Goal: Find specific page/section: Find specific page/section

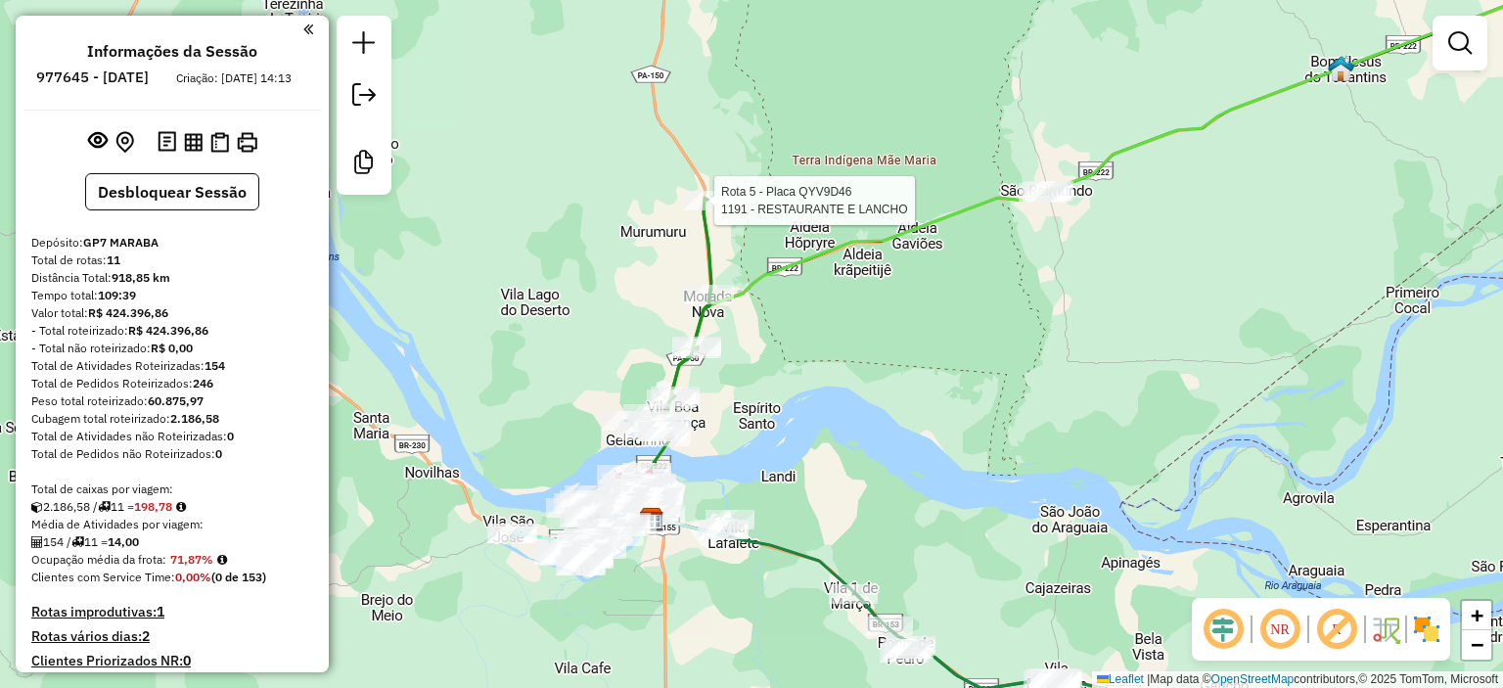
select select "**********"
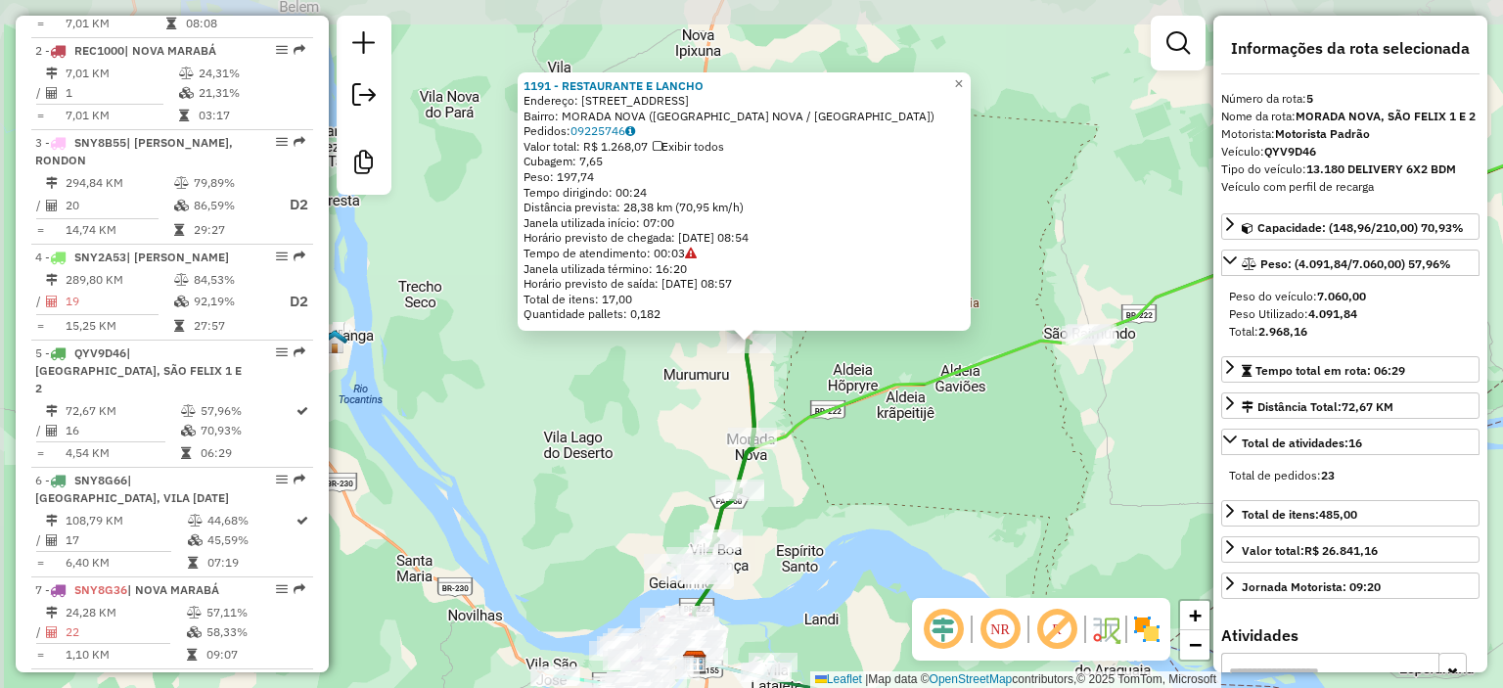
scroll to position [1200, 0]
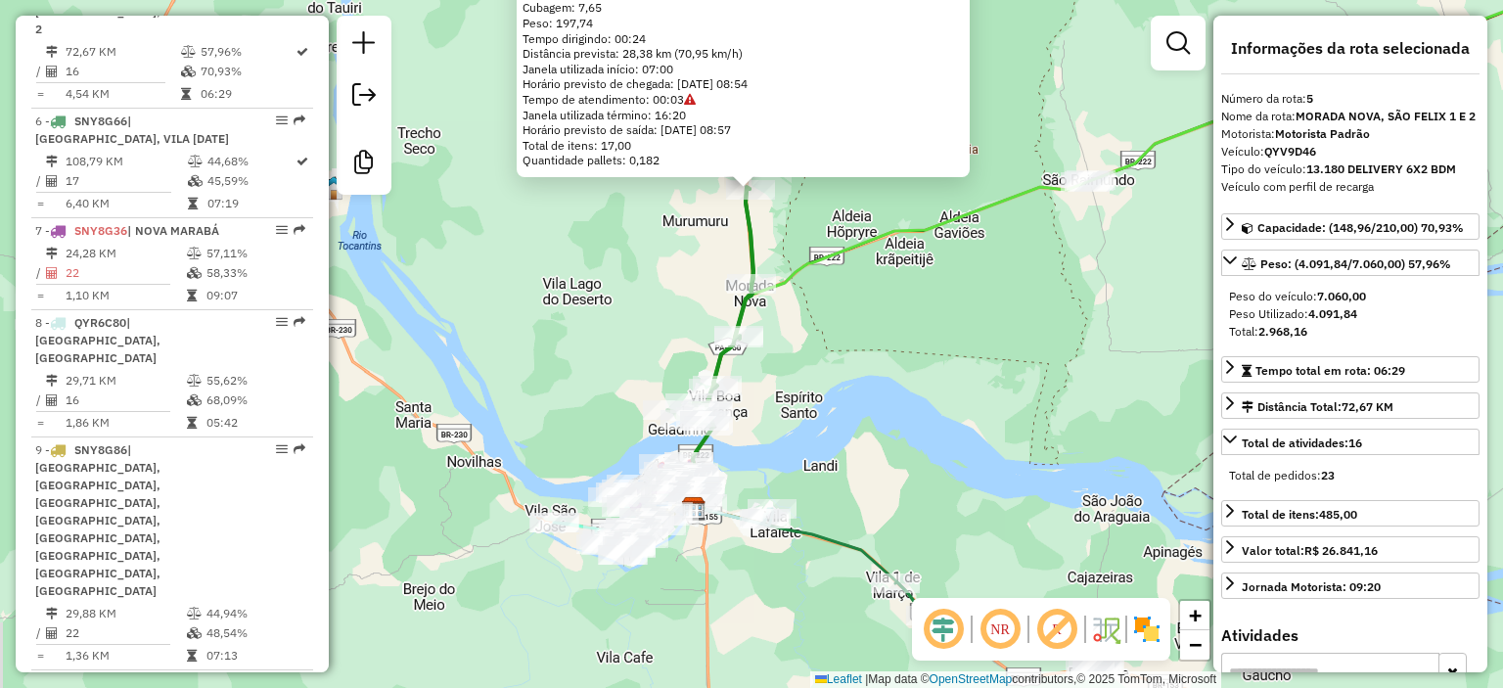
drag, startPoint x: 642, startPoint y: 446, endPoint x: 638, endPoint y: 232, distance: 214.3
click at [638, 233] on div "1191 - RESTAURANTE E [PERSON_NAME]: [STREET_ADDRESS] [GEOGRAPHIC_DATA]: 0922574…" at bounding box center [751, 344] width 1503 height 688
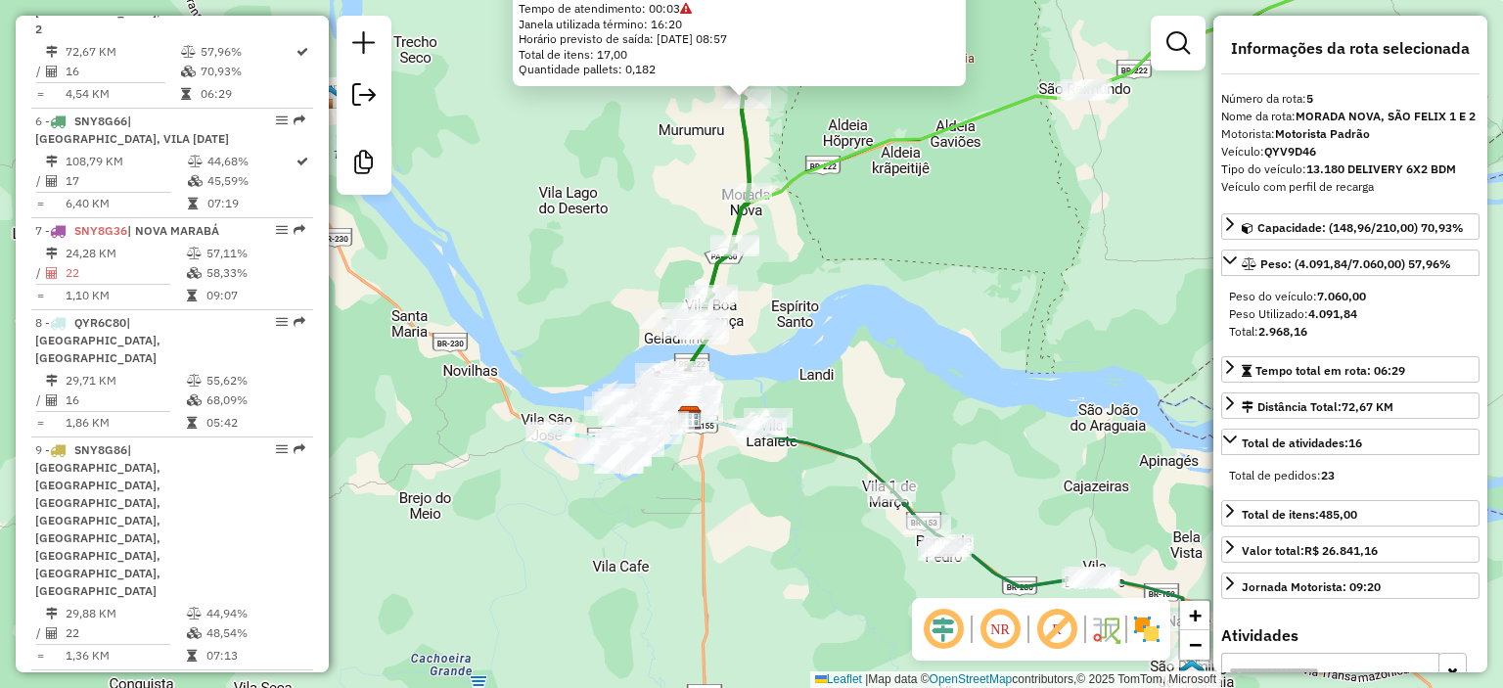
click at [767, 355] on div "1191 - RESTAURANTE E [PERSON_NAME]: [STREET_ADDRESS] [GEOGRAPHIC_DATA]: 0922574…" at bounding box center [751, 344] width 1503 height 688
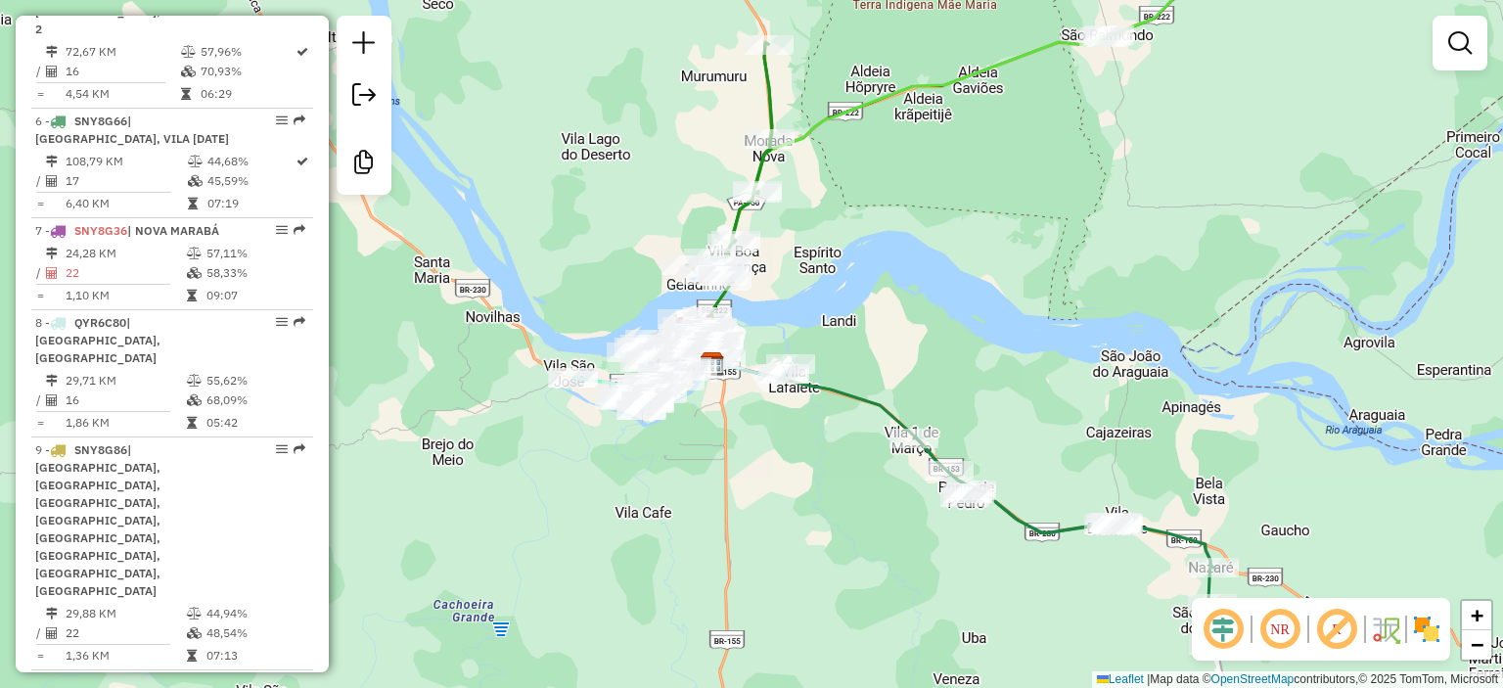
drag, startPoint x: 801, startPoint y: 305, endPoint x: 824, endPoint y: 252, distance: 57.4
click at [824, 252] on div "Janela de atendimento Grade de atendimento Capacidade Transportadoras Veículos …" at bounding box center [751, 344] width 1503 height 688
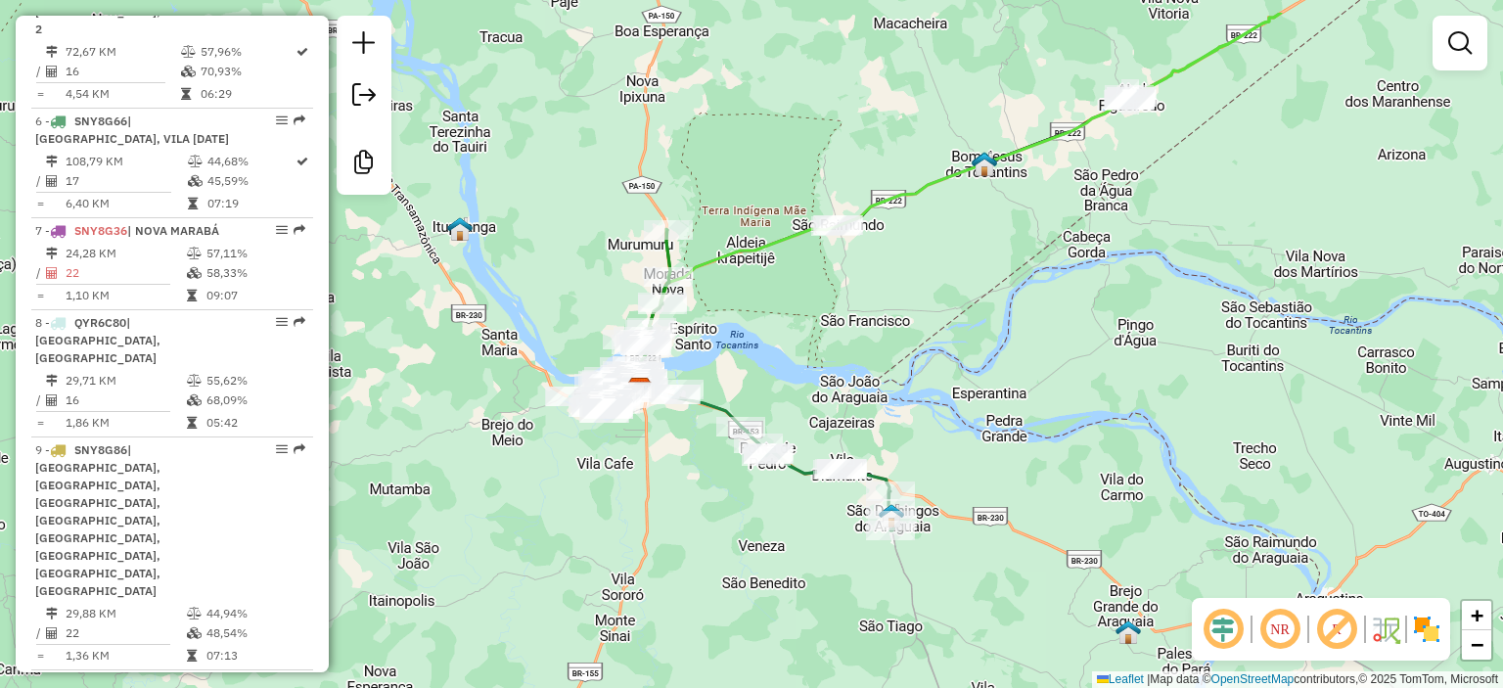
drag, startPoint x: 928, startPoint y: 284, endPoint x: 811, endPoint y: 367, distance: 143.1
click at [811, 367] on div "Janela de atendimento Grade de atendimento Capacidade Transportadoras Veículos …" at bounding box center [751, 344] width 1503 height 688
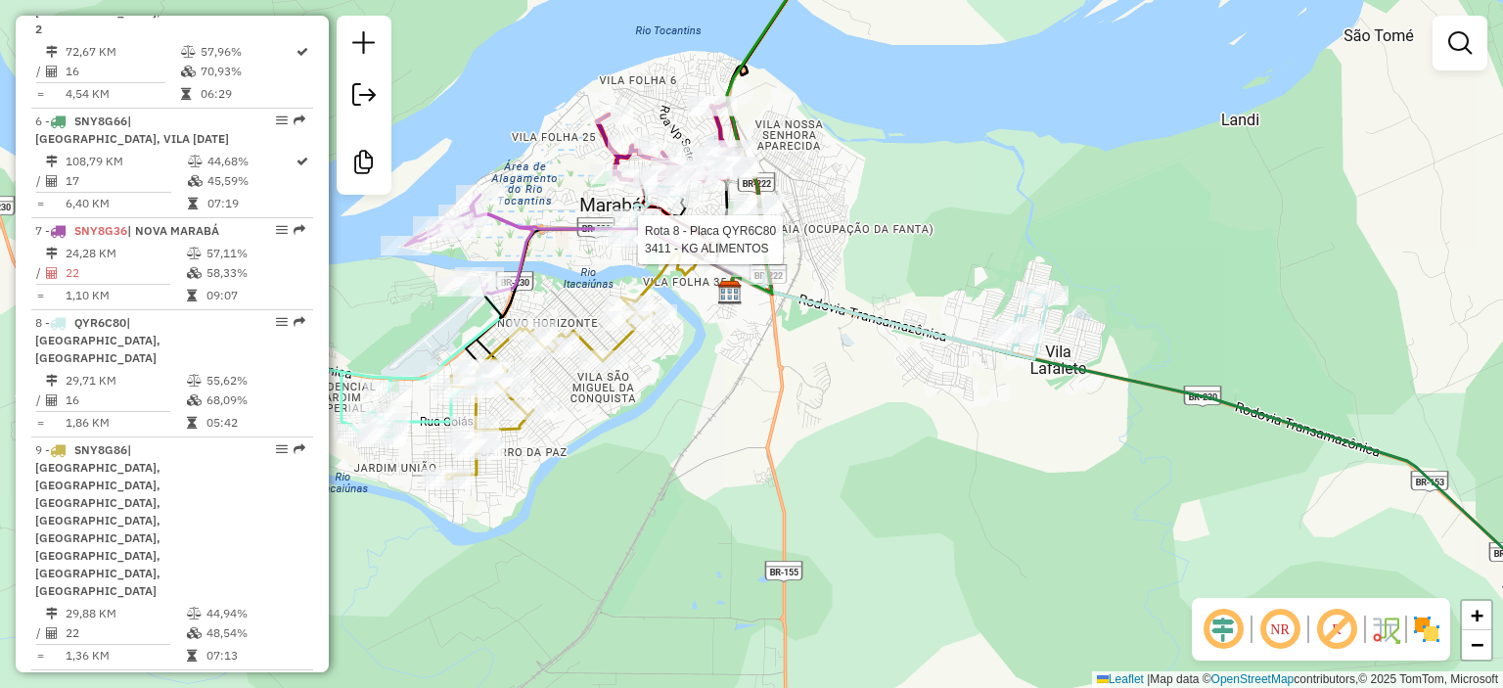
select select "**********"
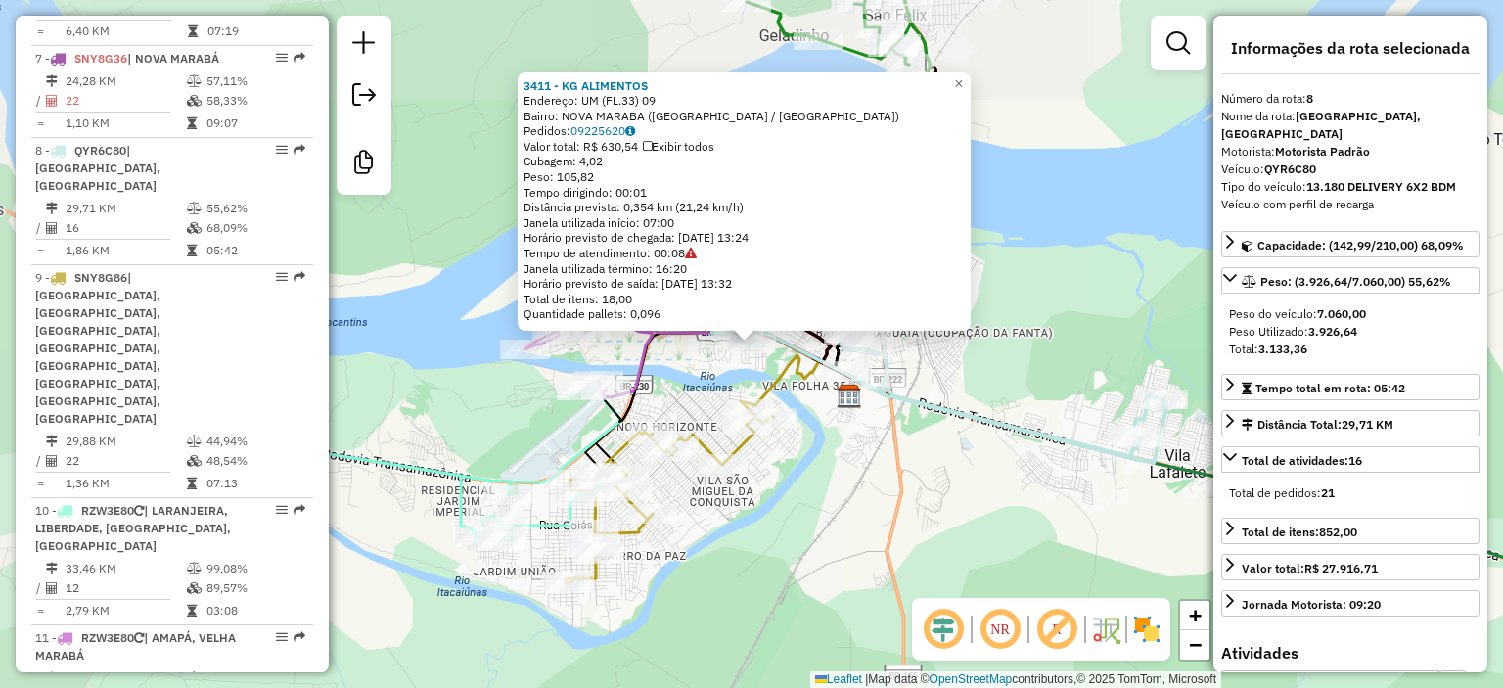
scroll to position [1377, 0]
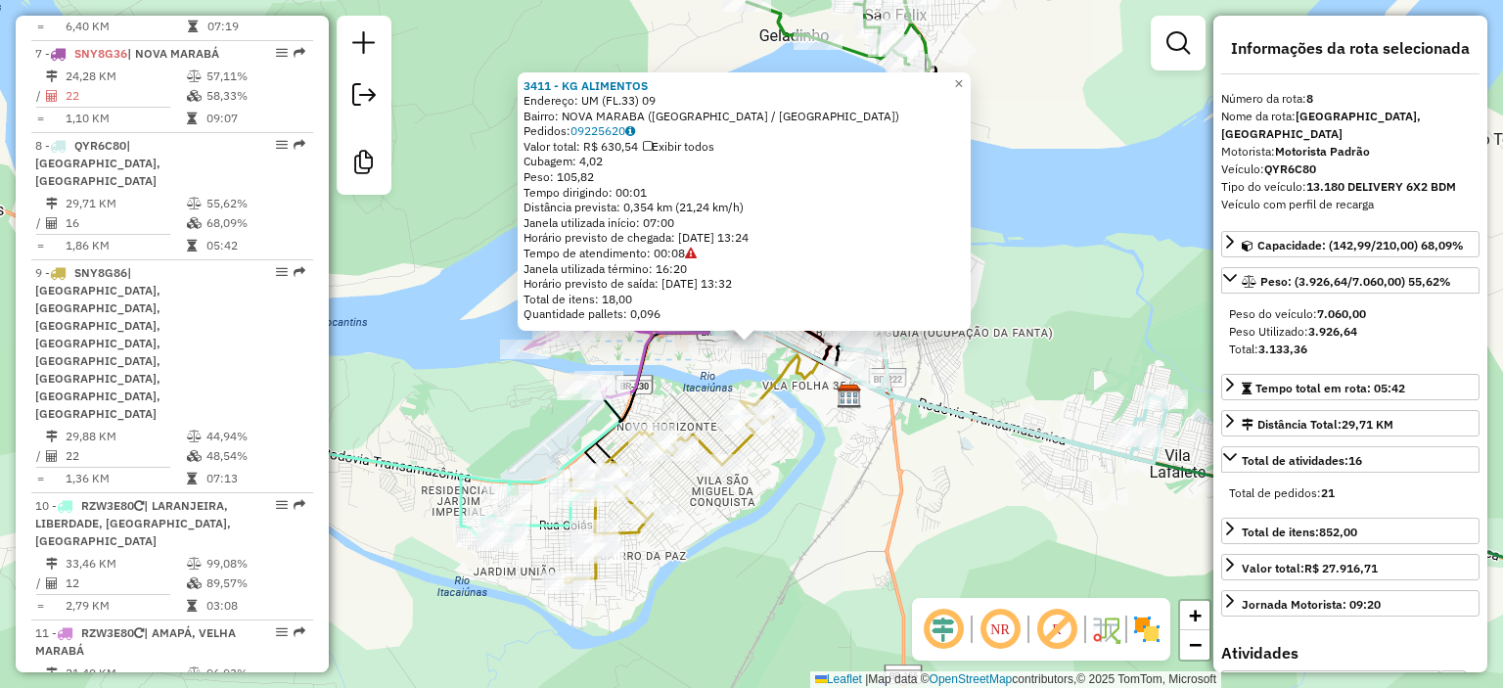
click at [945, 388] on div "3411 - KG ALIMENTOS Endereço: UM ([GEOGRAPHIC_DATA]33) 09 Bairro: [GEOGRAPHIC_D…" at bounding box center [751, 344] width 1503 height 688
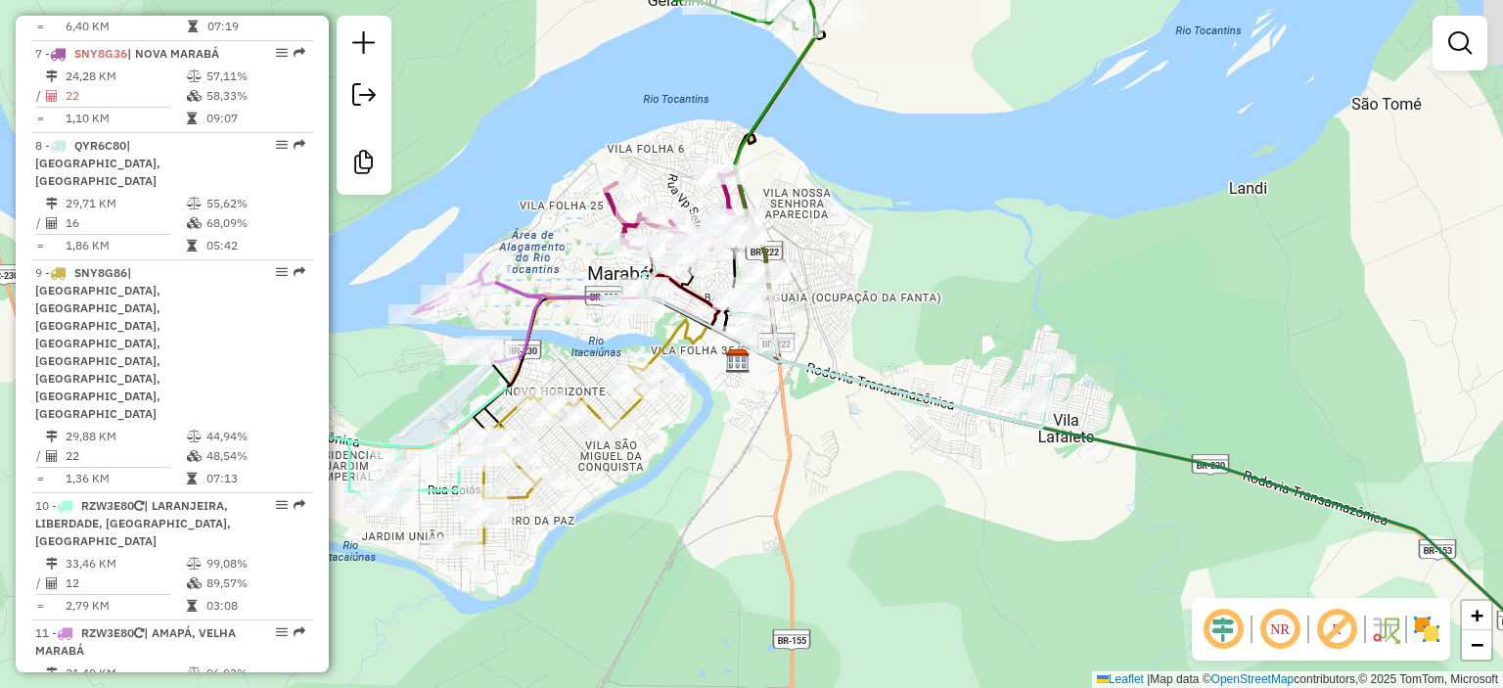
drag, startPoint x: 1012, startPoint y: 388, endPoint x: 900, endPoint y: 352, distance: 117.3
click at [900, 352] on div "Janela de atendimento Grade de atendimento Capacidade Transportadoras Veículos …" at bounding box center [751, 344] width 1503 height 688
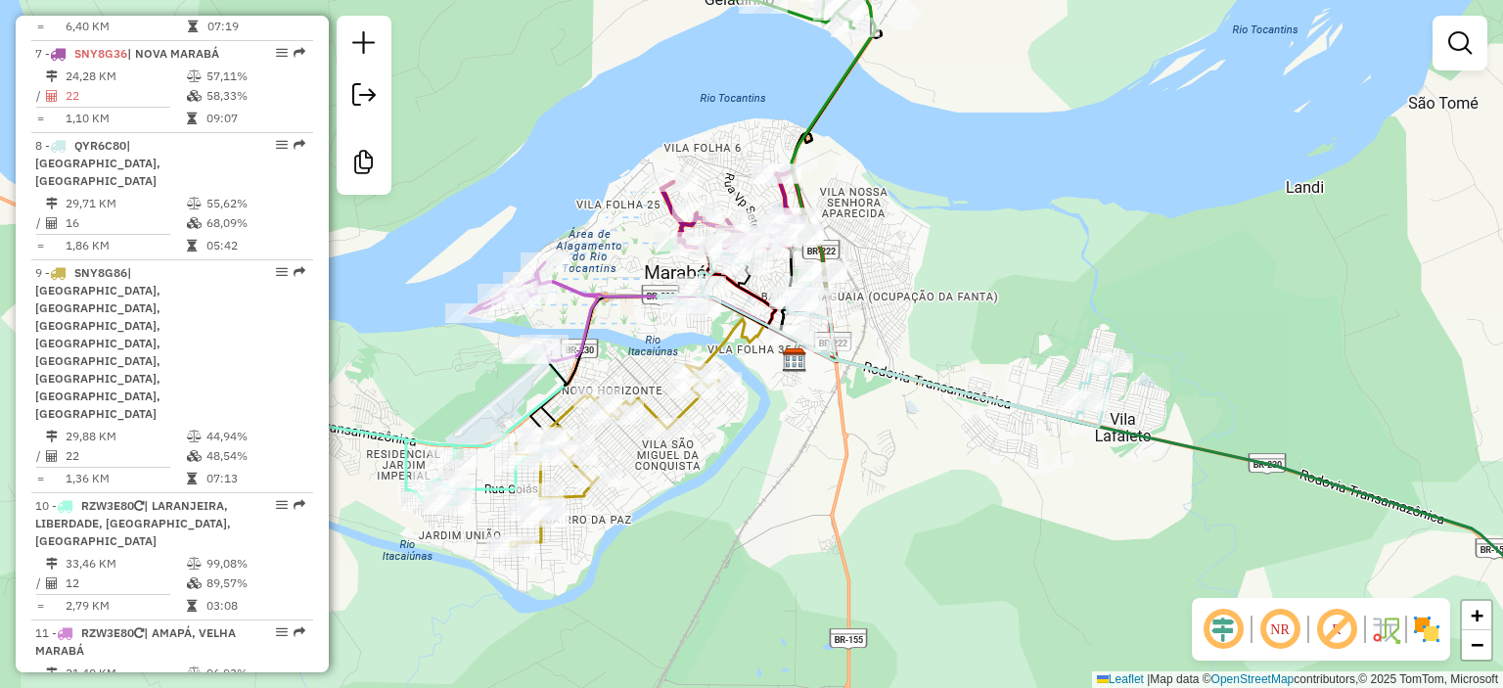
drag, startPoint x: 857, startPoint y: 343, endPoint x: 911, endPoint y: 343, distance: 53.8
click at [928, 343] on div "Janela de atendimento Grade de atendimento Capacidade Transportadoras Veículos …" at bounding box center [751, 344] width 1503 height 688
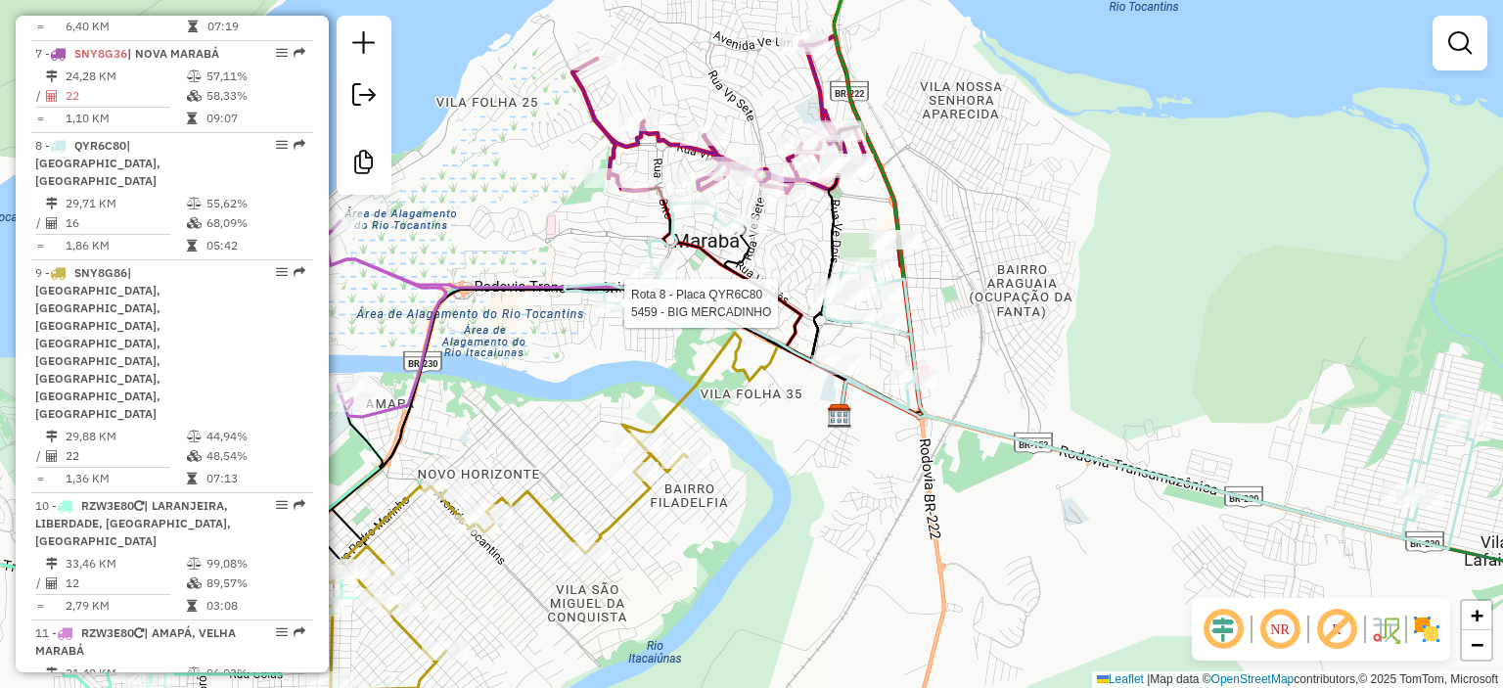
select select "**********"
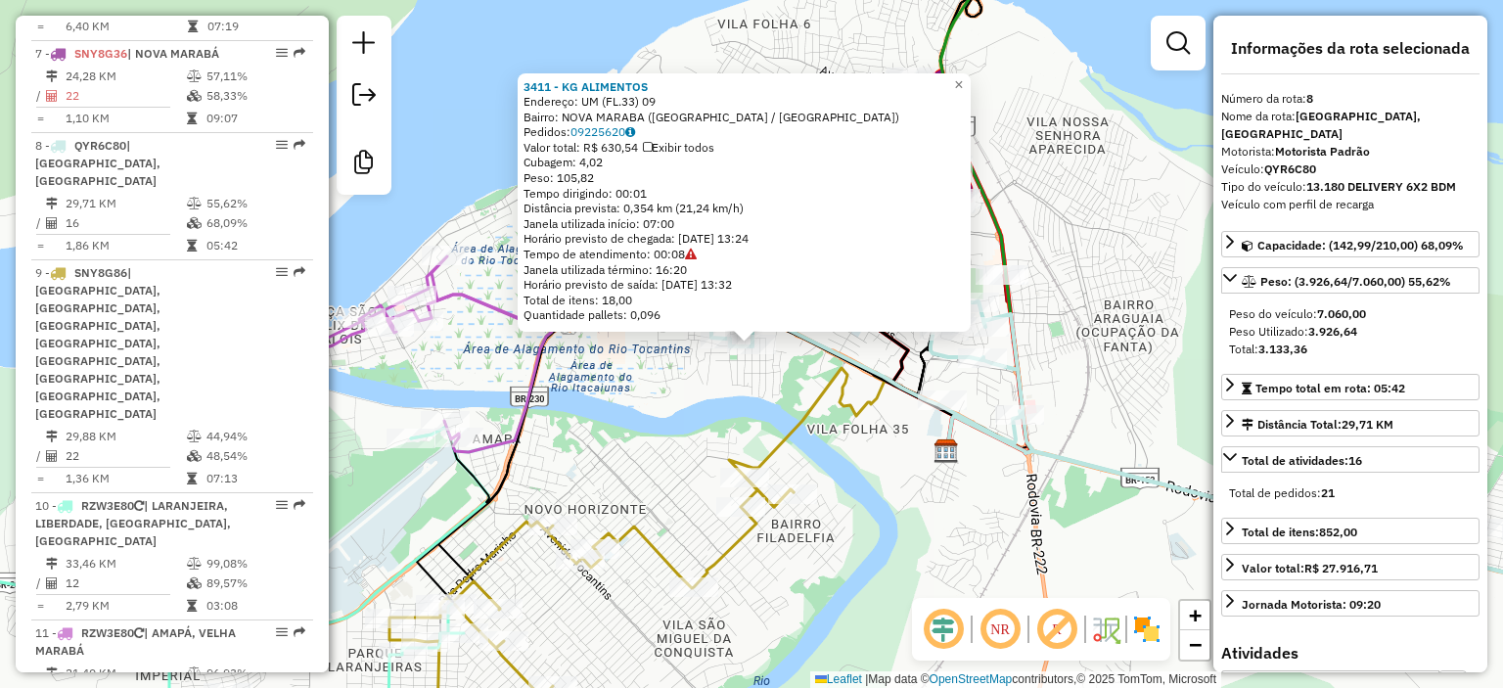
click at [803, 371] on div "3411 - KG ALIMENTOS Endereço: UM ([GEOGRAPHIC_DATA]33) 09 Bairro: [GEOGRAPHIC_D…" at bounding box center [751, 344] width 1503 height 688
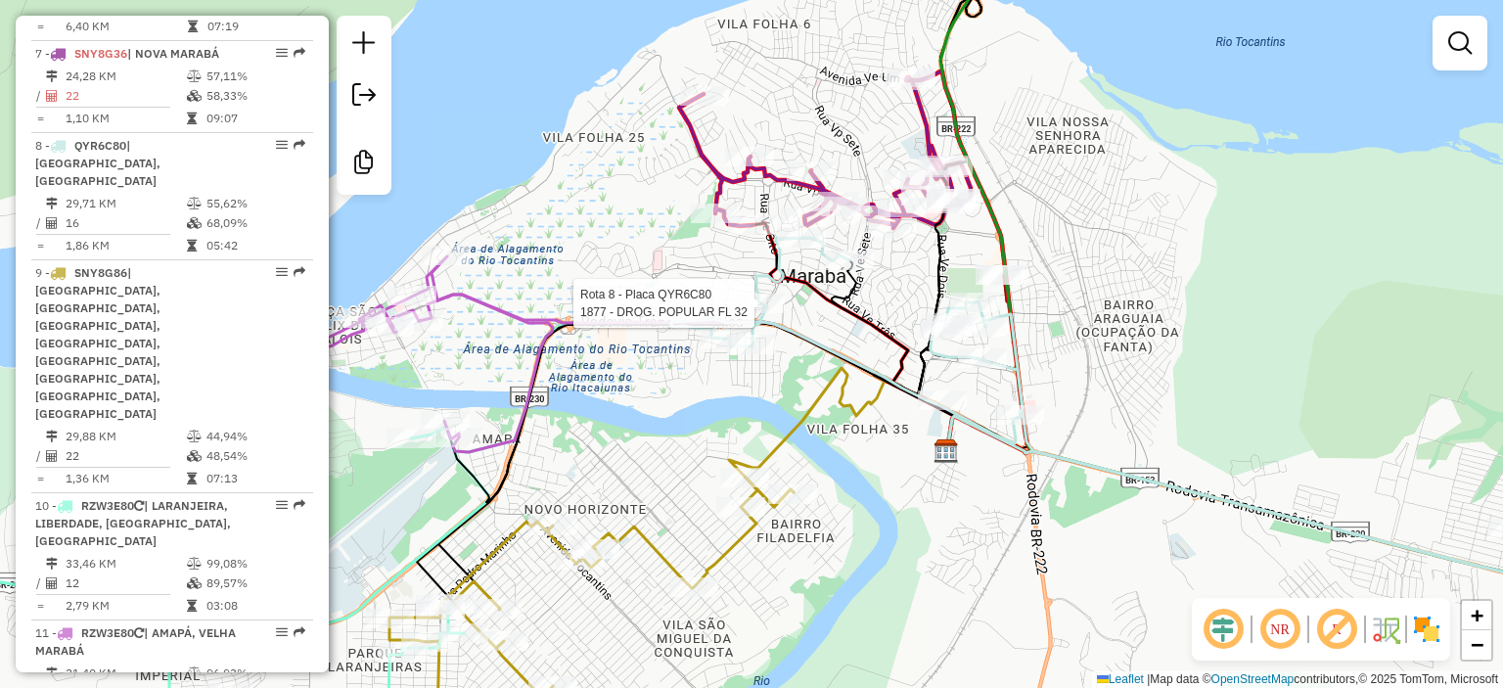
select select "**********"
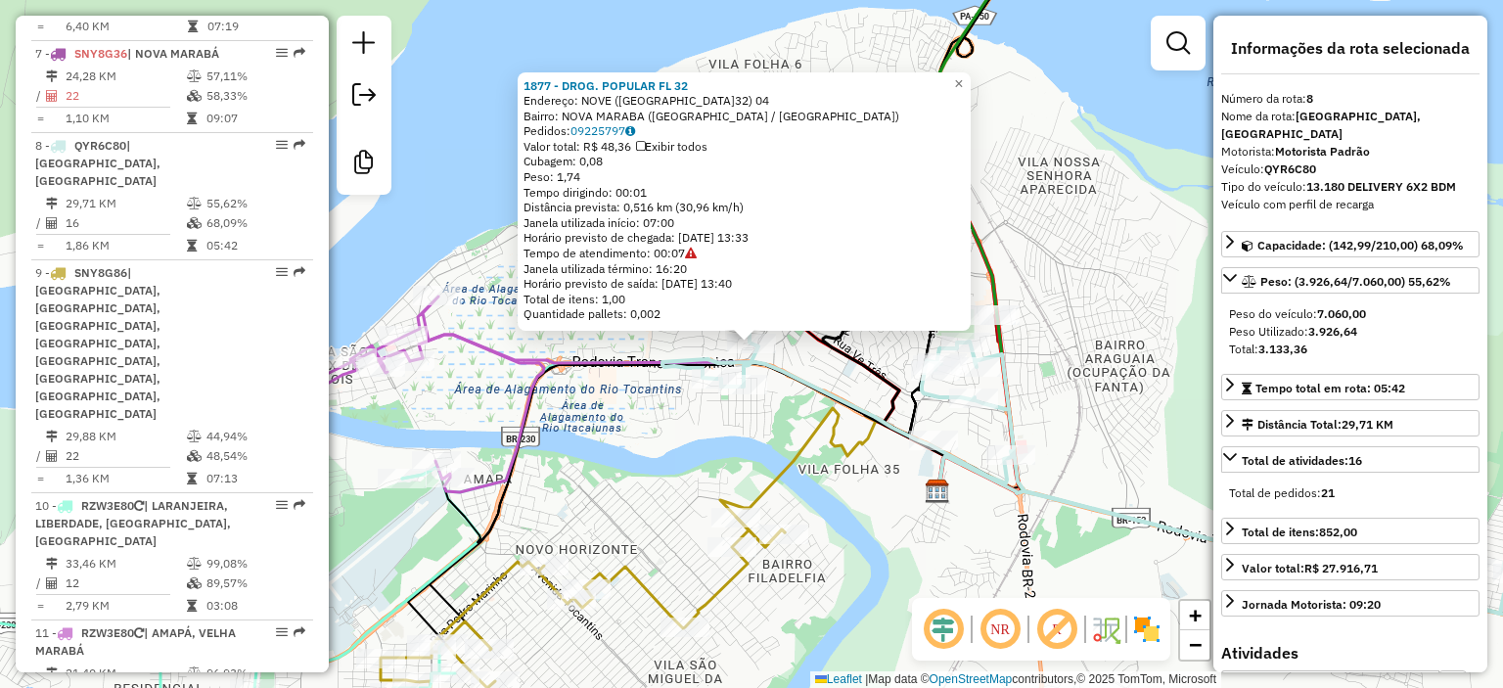
click at [795, 361] on div "1877 - DROG. POPULAR FL 32 Endereço: NOVE ([GEOGRAPHIC_DATA]32) 04 Bairro: [GEO…" at bounding box center [751, 344] width 1503 height 688
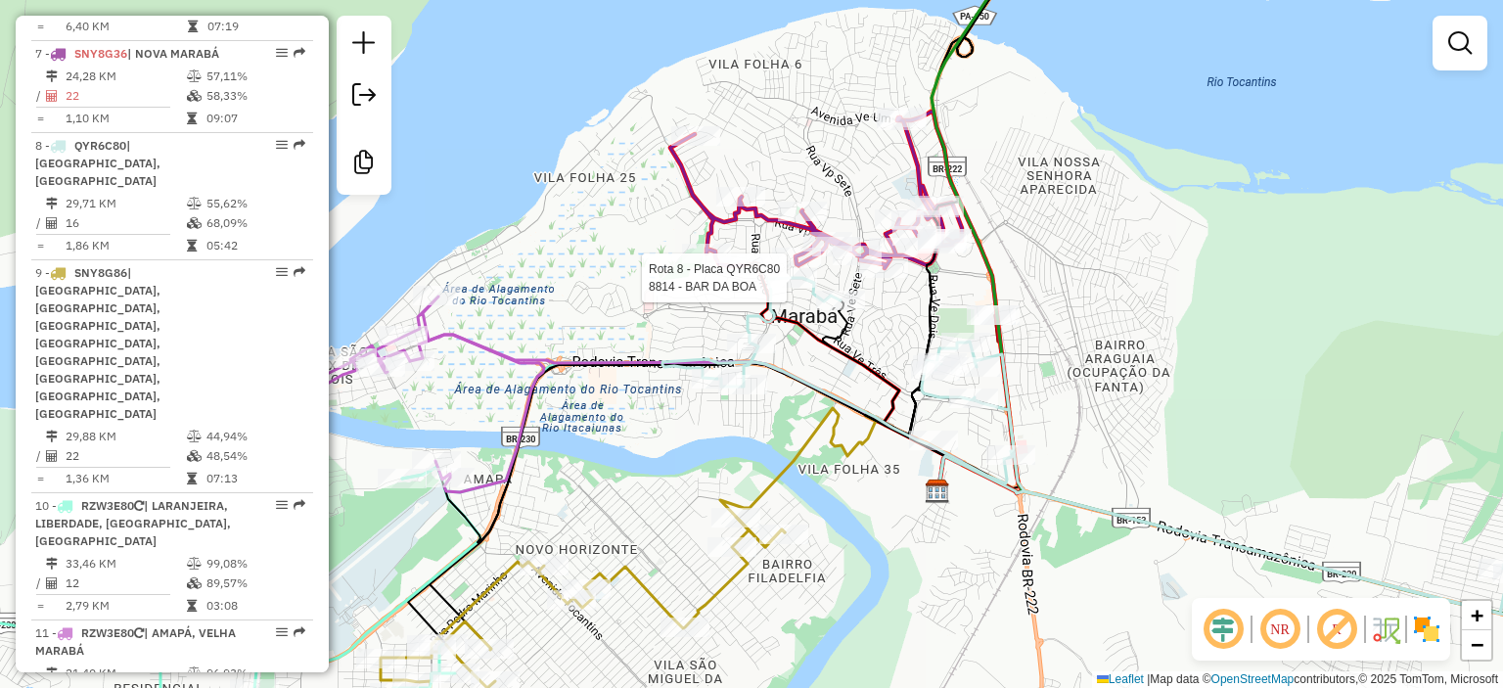
select select "**********"
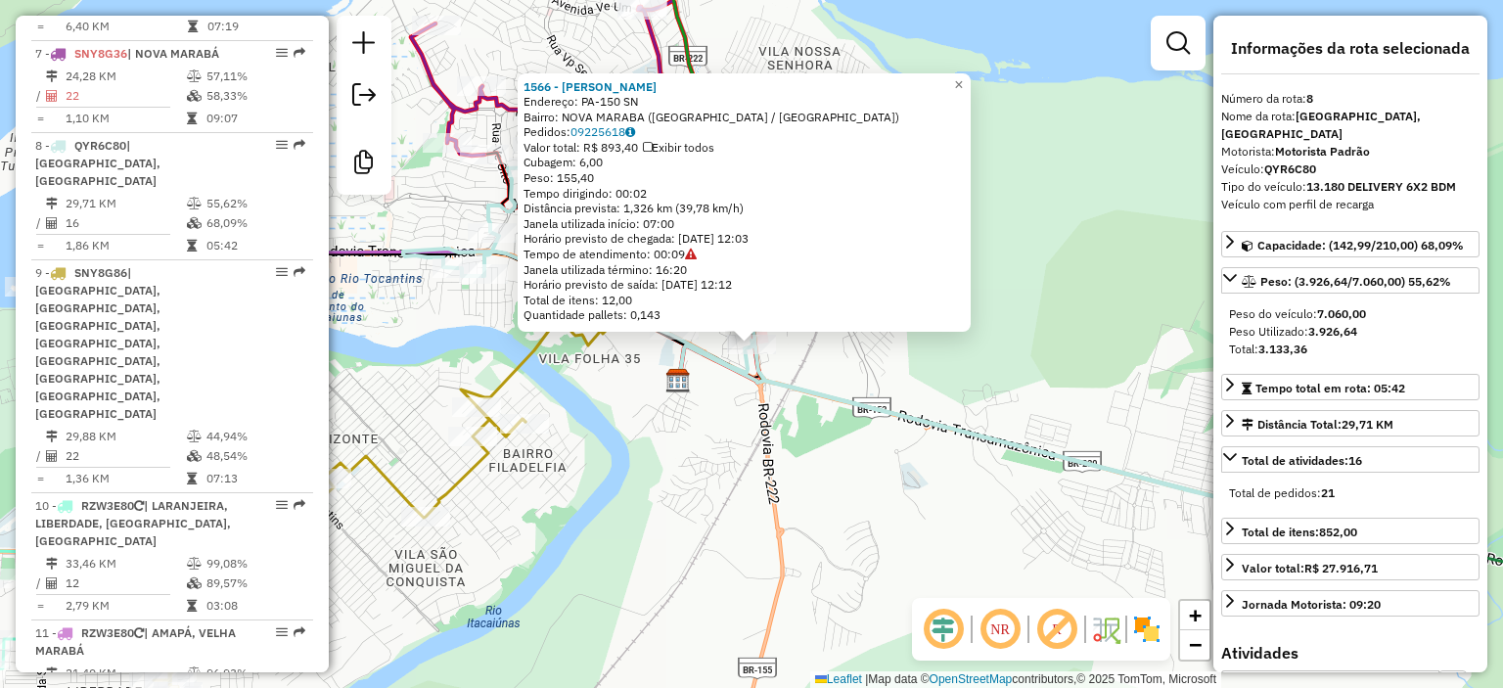
click at [878, 417] on icon at bounding box center [854, 335] width 903 height 336
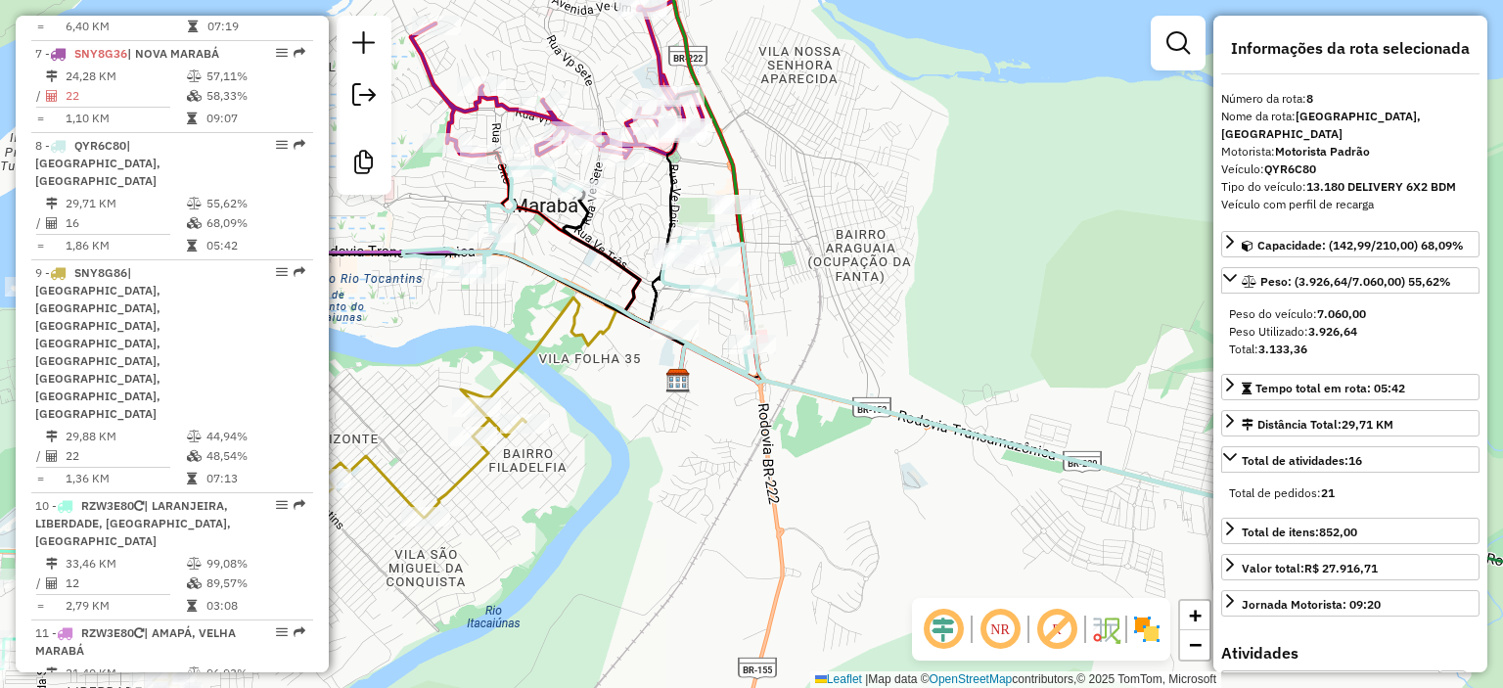
drag, startPoint x: 951, startPoint y: 420, endPoint x: 801, endPoint y: 383, distance: 154.3
click at [816, 386] on icon at bounding box center [854, 335] width 903 height 336
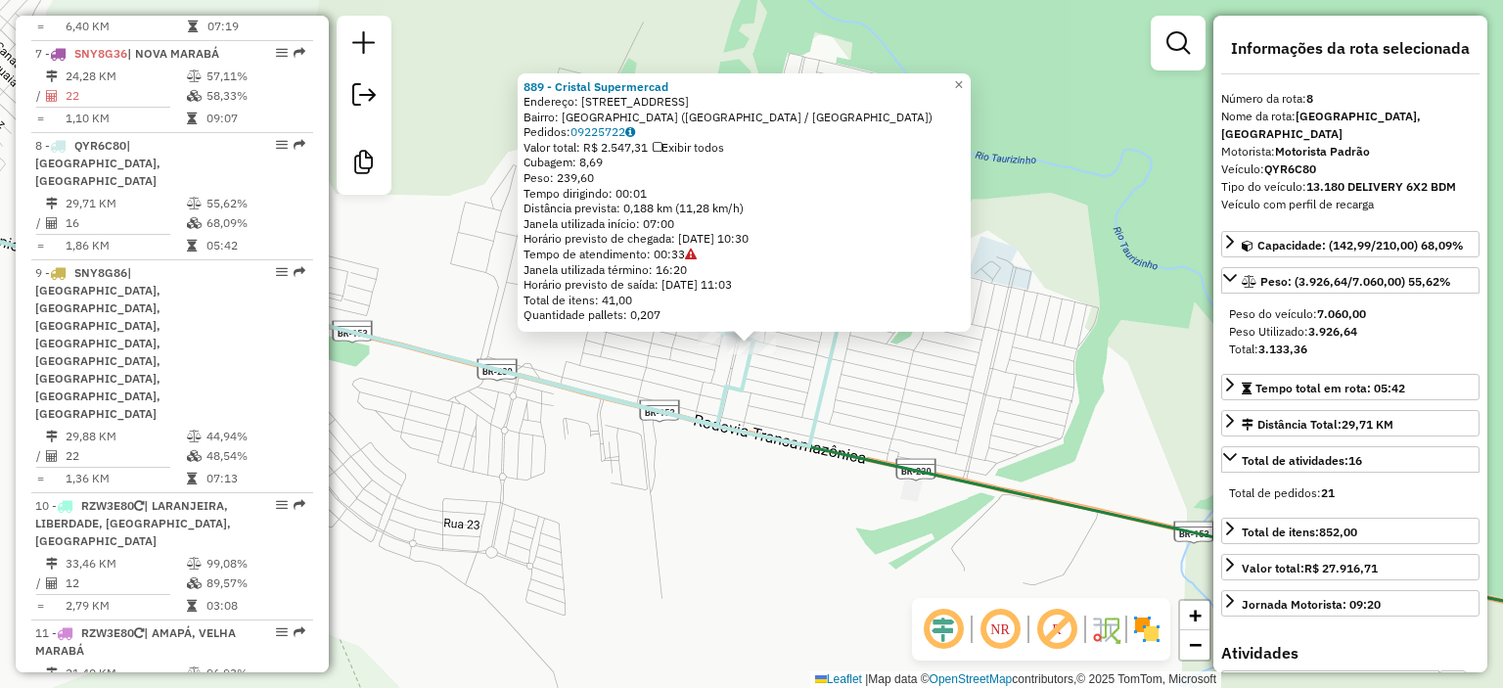
click at [565, 390] on icon at bounding box center [348, 302] width 999 height 247
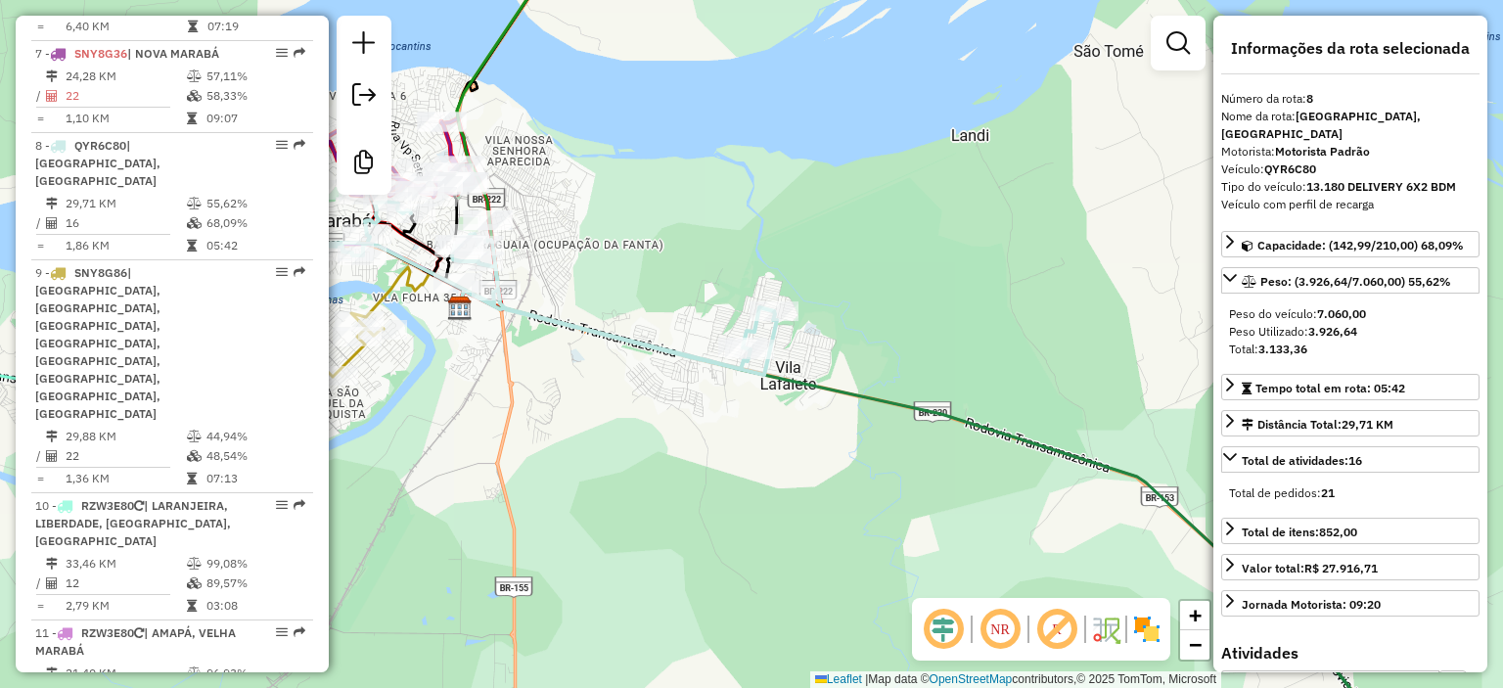
drag, startPoint x: 491, startPoint y: 400, endPoint x: 904, endPoint y: 375, distance: 413.7
click at [904, 375] on div "Janela de atendimento Grade de atendimento Capacidade Transportadoras Veículos …" at bounding box center [751, 344] width 1503 height 688
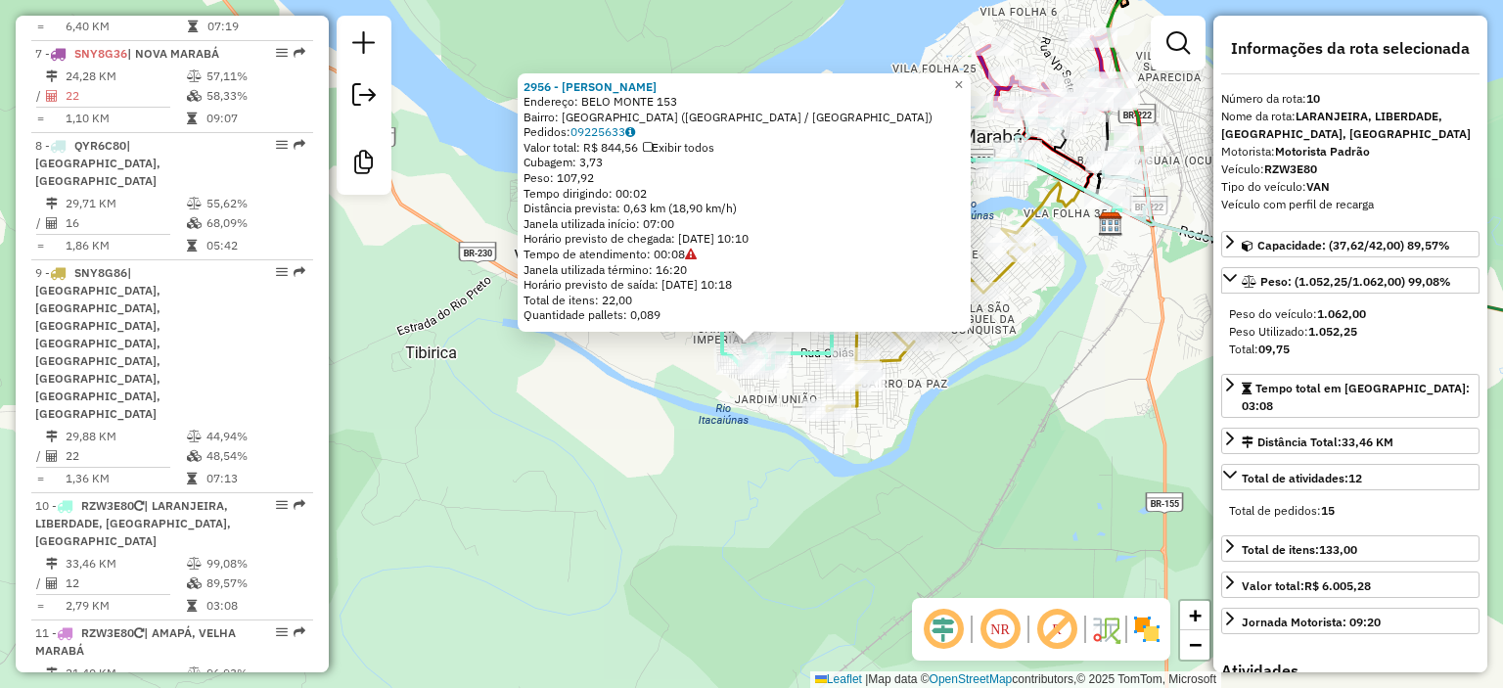
click at [614, 415] on div "2956 - MERCEARIA FILHO Endereço: BELO MONTE 153 Bairro: [GEOGRAPHIC_DATA] ([GEO…" at bounding box center [751, 344] width 1503 height 688
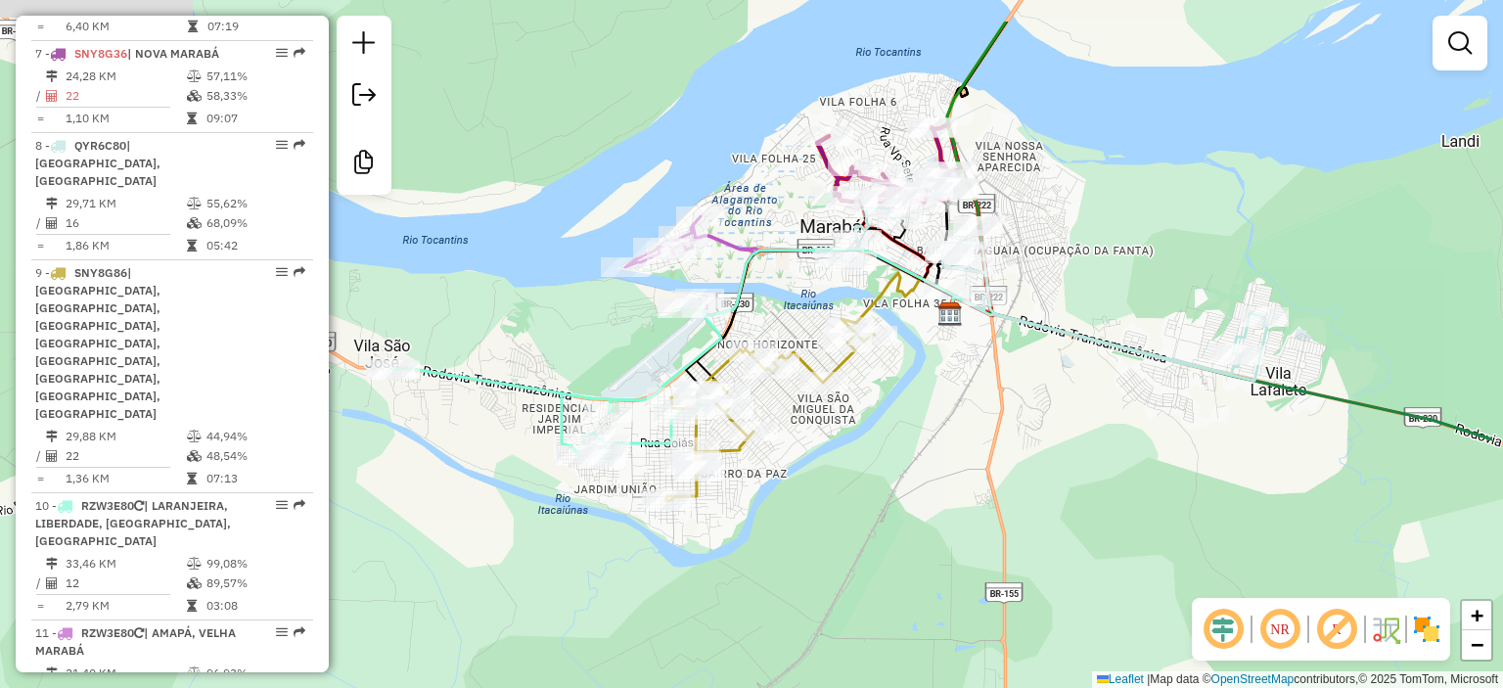
drag, startPoint x: 751, startPoint y: 293, endPoint x: 589, endPoint y: 385, distance: 186.7
click at [589, 385] on div "Janela de atendimento Grade de atendimento Capacidade Transportadoras Veículos …" at bounding box center [751, 344] width 1503 height 688
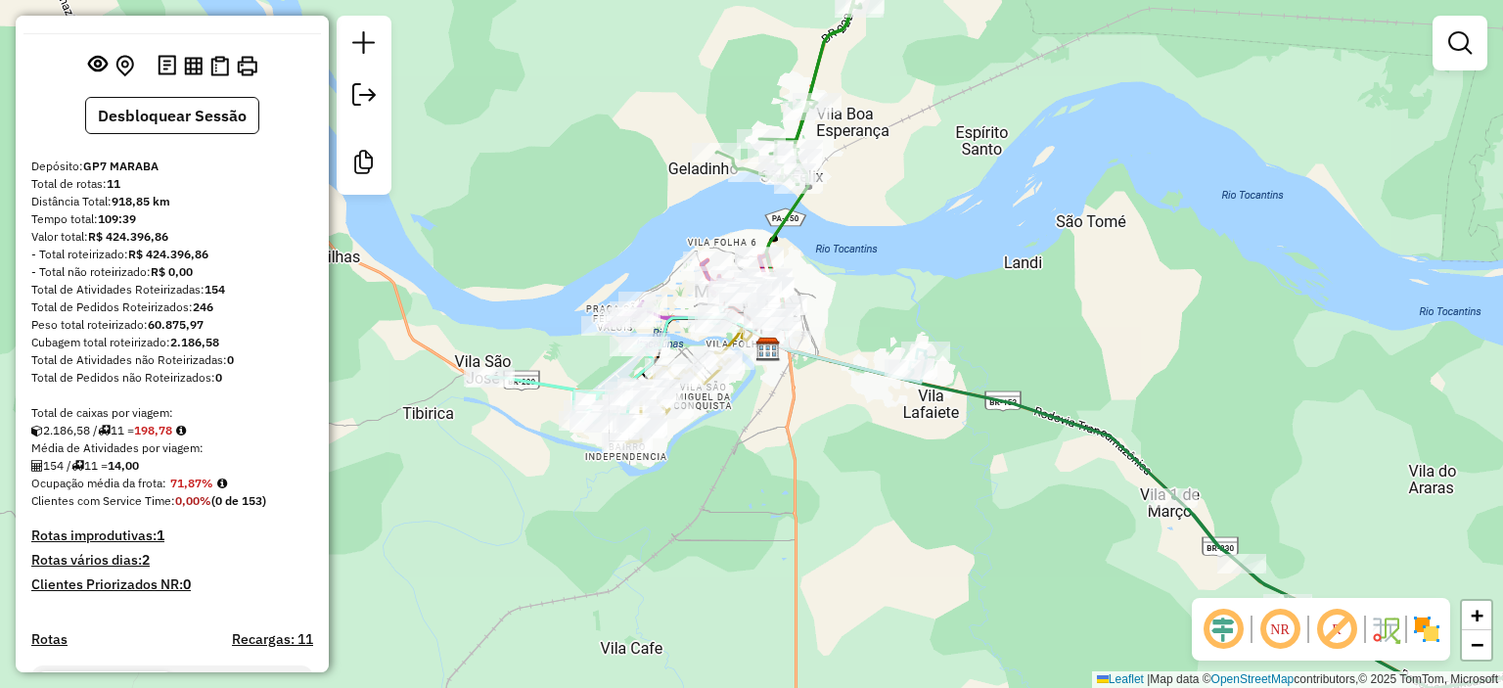
scroll to position [0, 0]
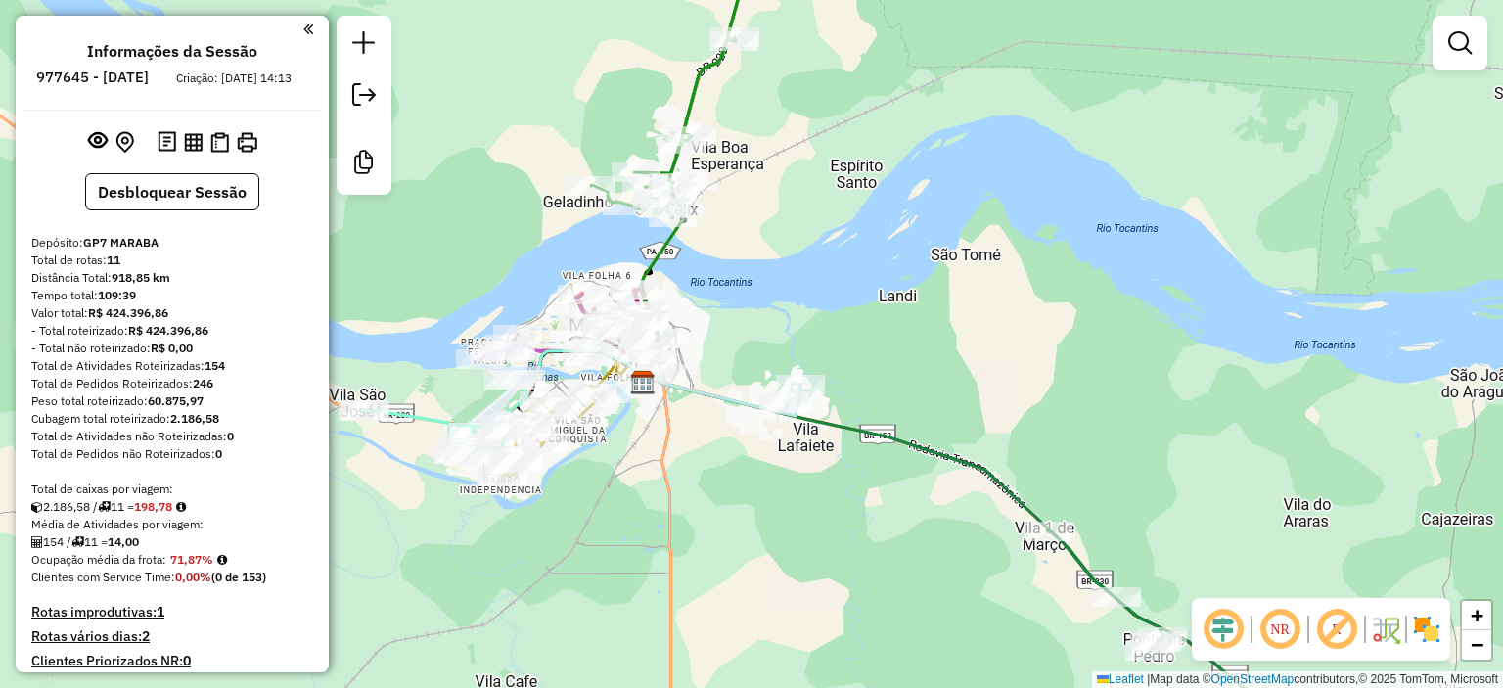
drag, startPoint x: 1070, startPoint y: 238, endPoint x: 846, endPoint y: 348, distance: 249.9
click at [899, 326] on div "Janela de atendimento Grade de atendimento Capacidade Transportadoras Veículos …" at bounding box center [751, 344] width 1503 height 688
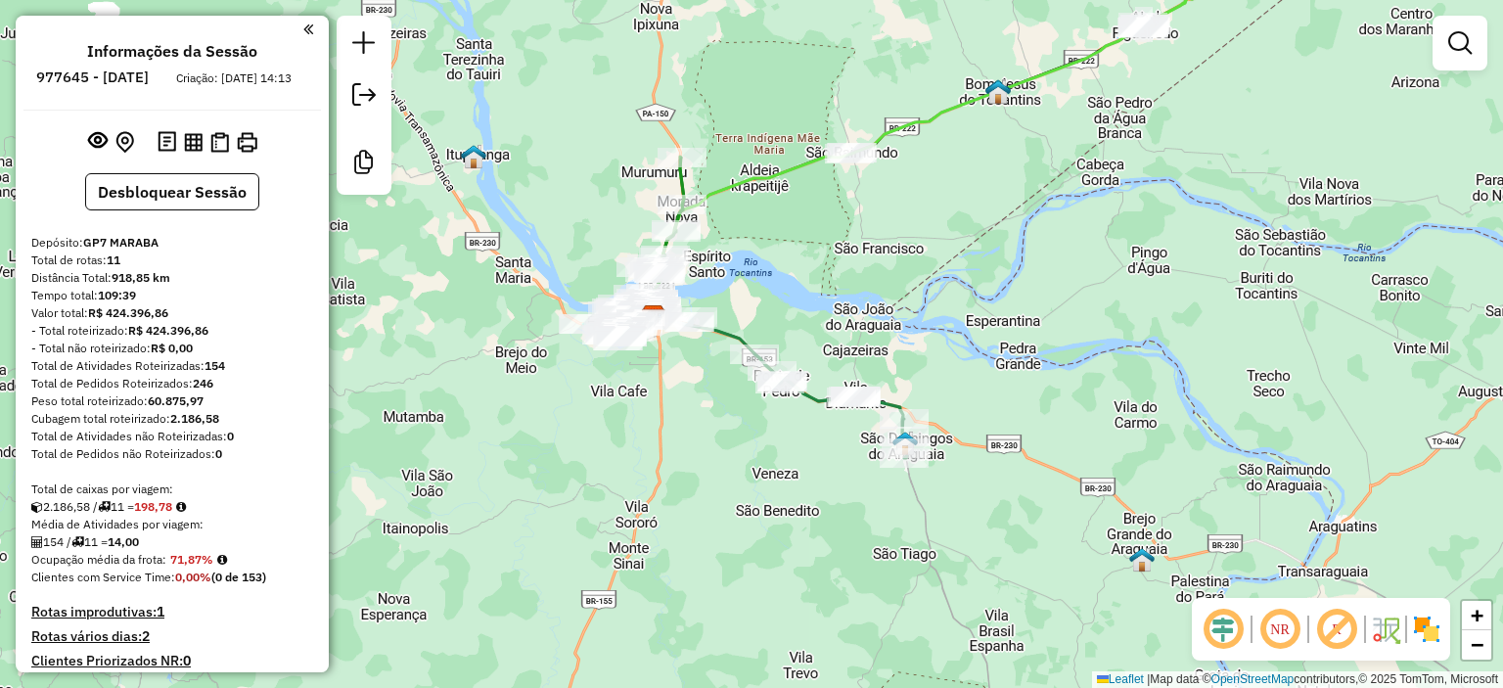
drag, startPoint x: 907, startPoint y: 352, endPoint x: 861, endPoint y: 316, distance: 58.5
click at [861, 316] on div "Janela de atendimento Grade de atendimento Capacidade Transportadoras Veículos …" at bounding box center [751, 344] width 1503 height 688
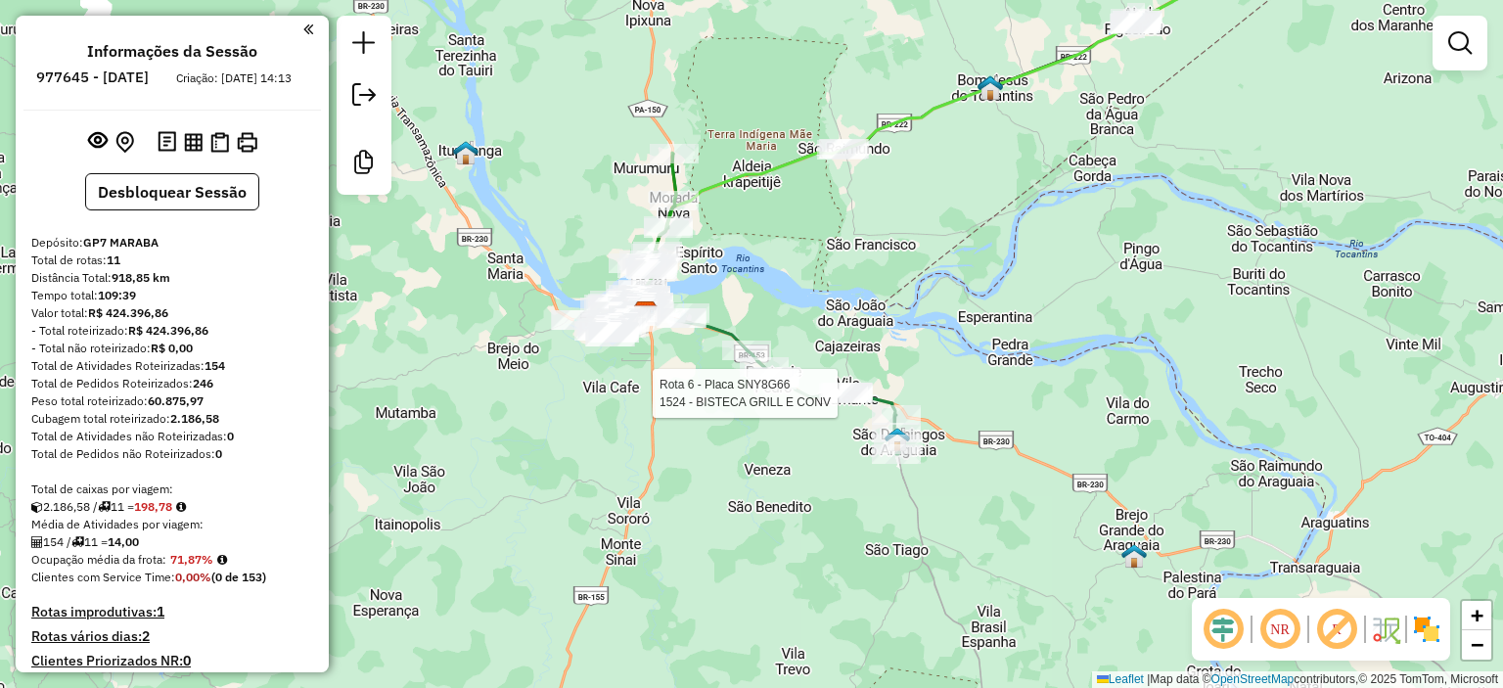
select select "**********"
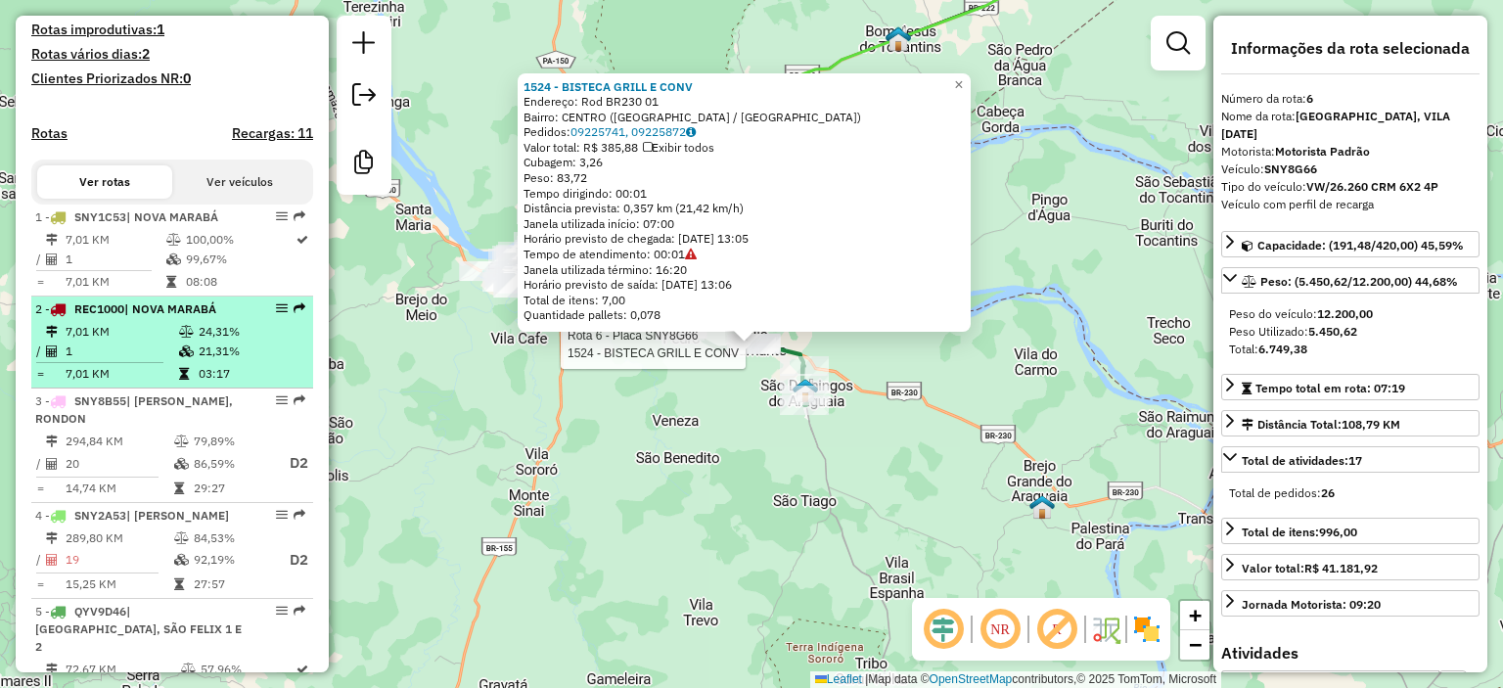
scroll to position [715, 0]
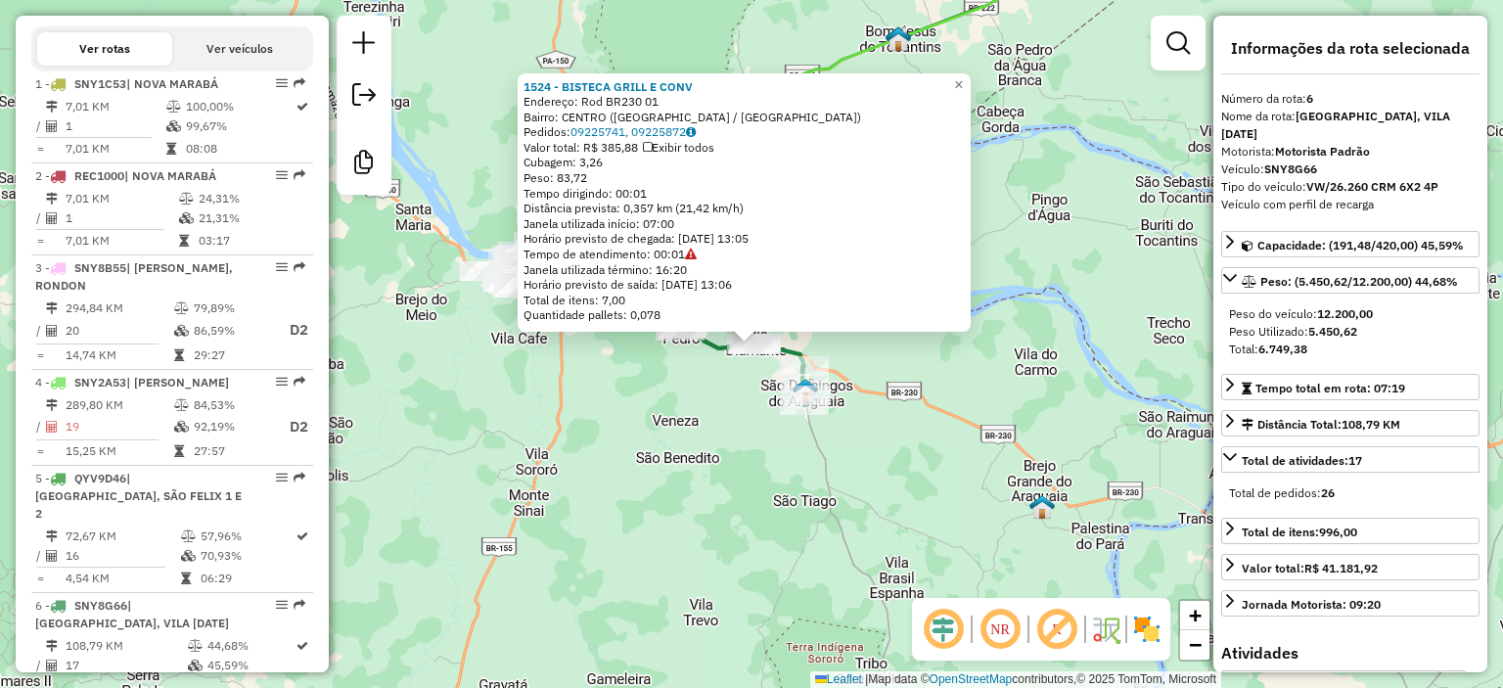
click at [978, 386] on div "1524 - BISTECA GRILL E CONV Endereço: Rod BR230 01 Bairro: [GEOGRAPHIC_DATA] ([…" at bounding box center [751, 344] width 1503 height 688
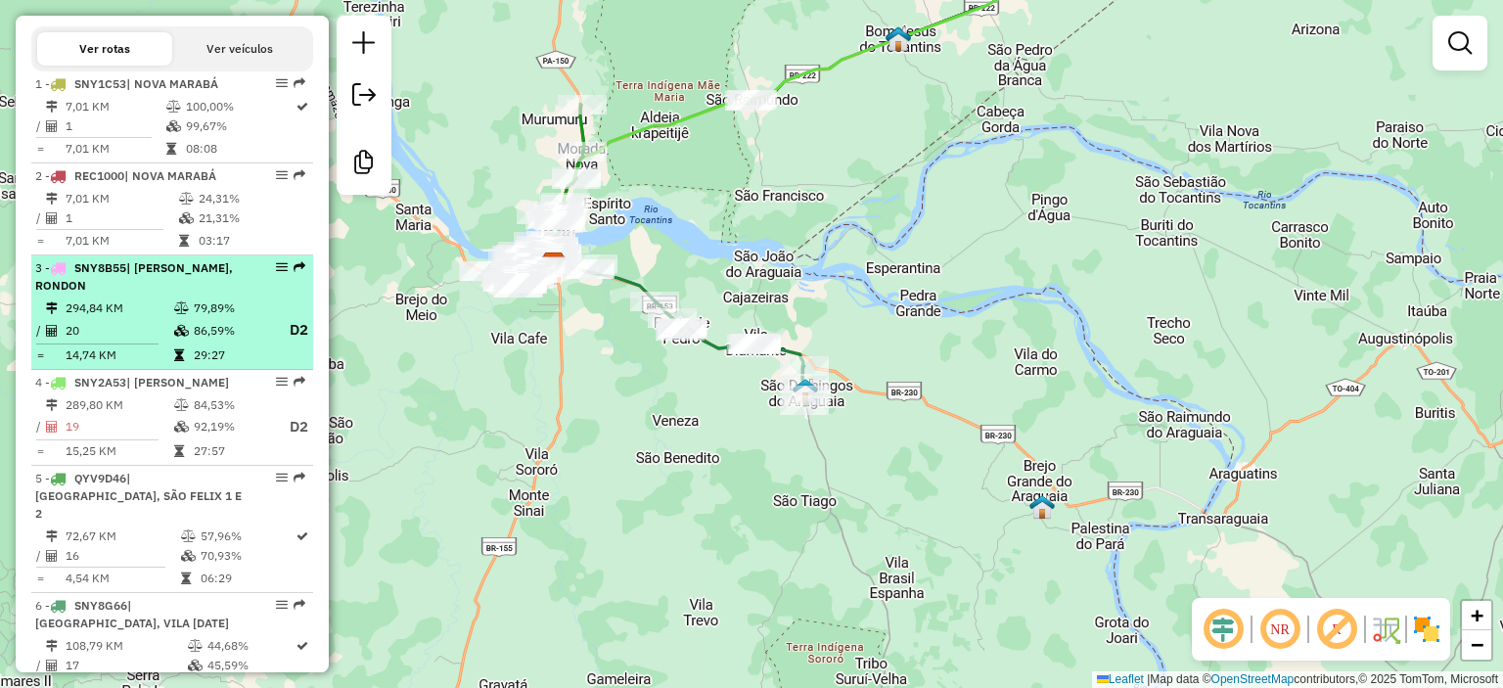
click at [253, 295] on div "3 - SNY8B55 | [PERSON_NAME], RONDON" at bounding box center [172, 276] width 274 height 35
select select "**********"
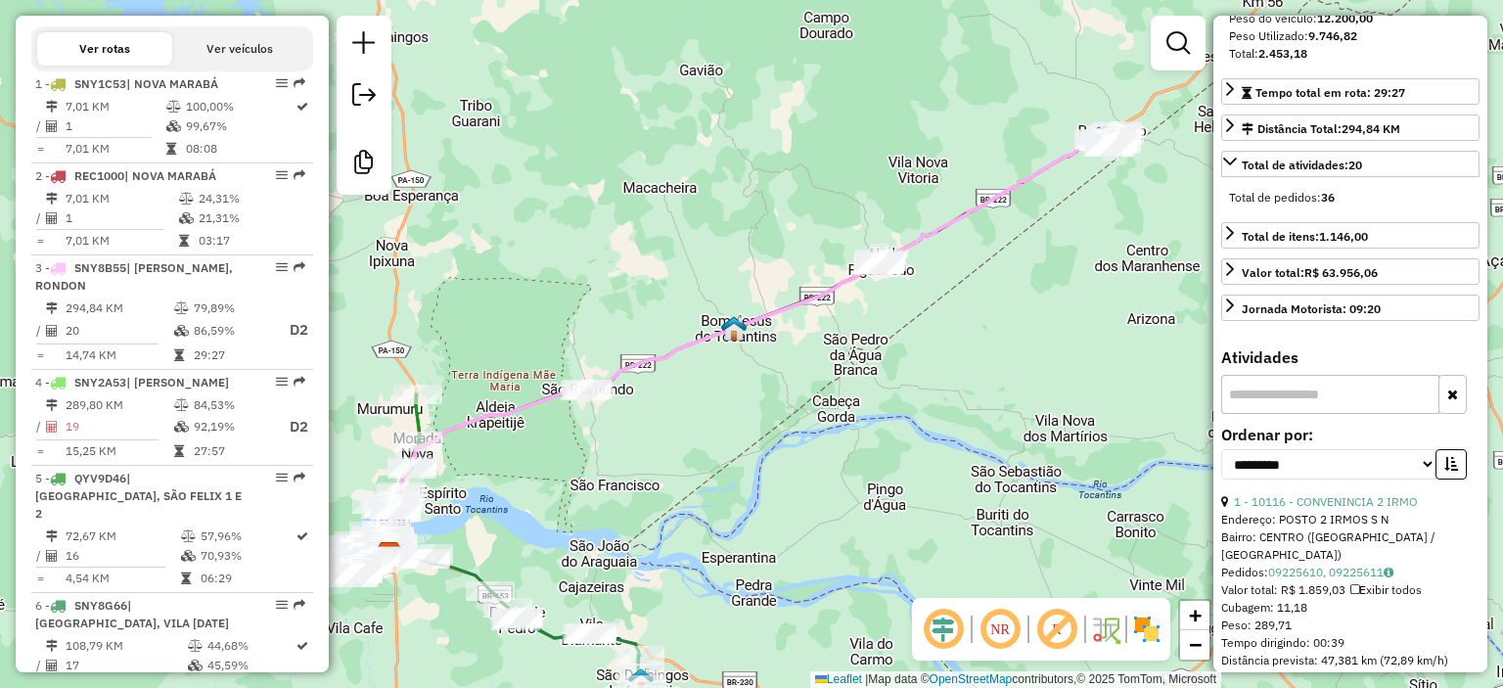
scroll to position [280, 0]
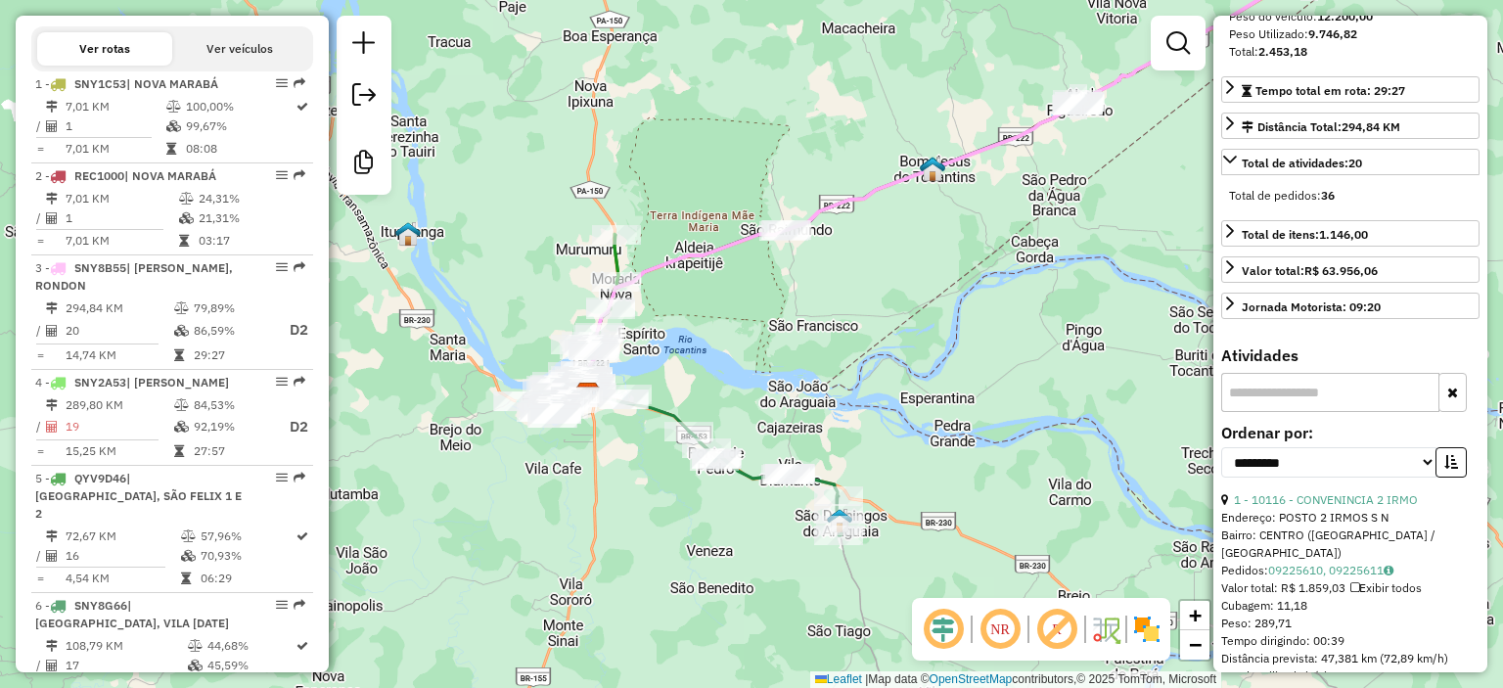
drag, startPoint x: 560, startPoint y: 429, endPoint x: 760, endPoint y: 265, distance: 258.7
click at [760, 265] on div "Janela de atendimento Grade de atendimento Capacidade Transportadoras Veículos …" at bounding box center [751, 344] width 1503 height 688
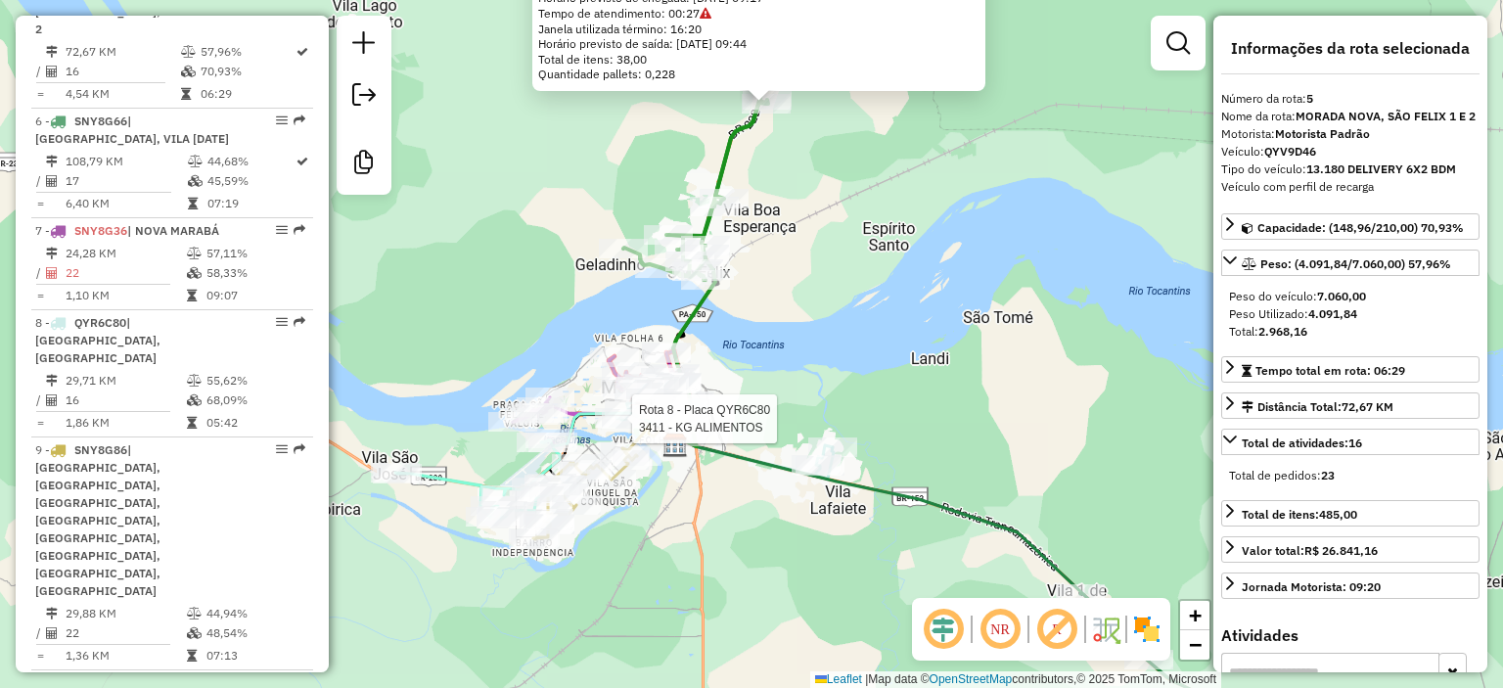
scroll to position [1377, 0]
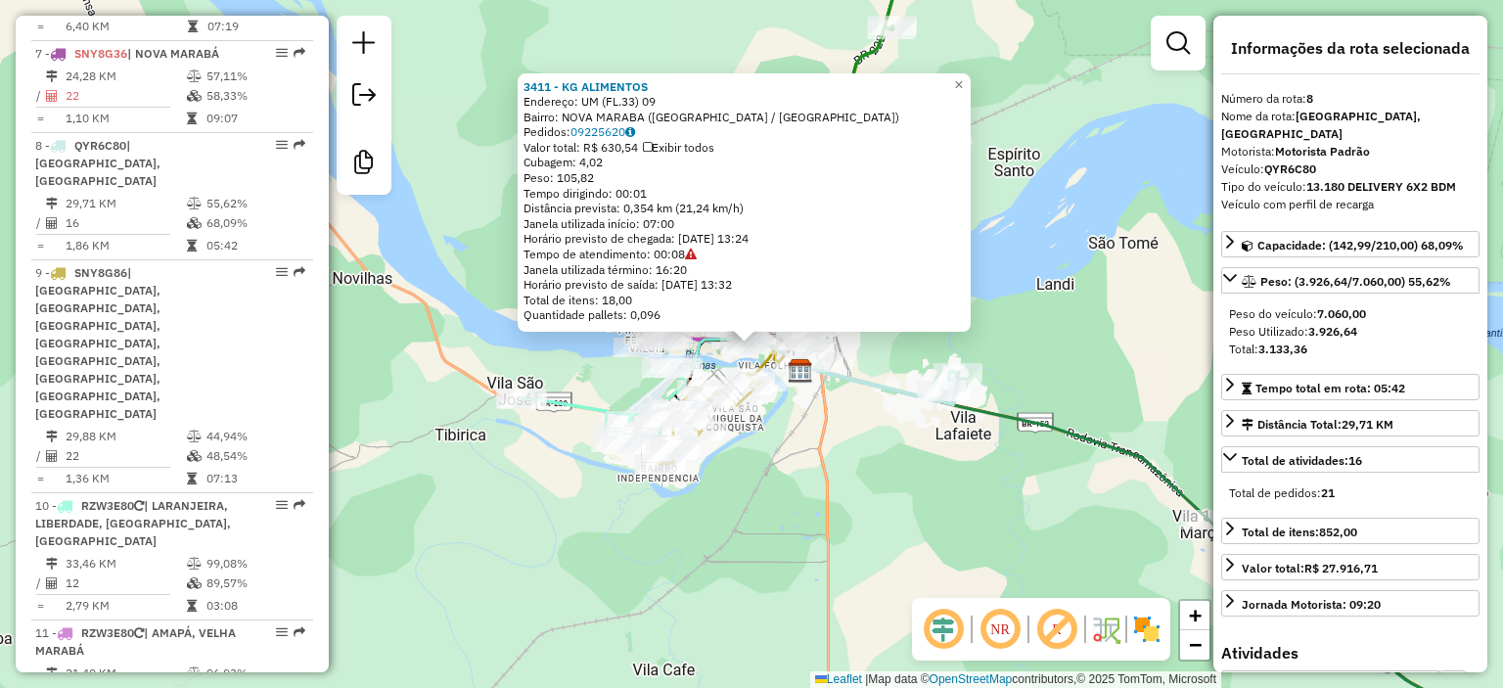
click at [782, 439] on div "3411 - KG ALIMENTOS Endereço: UM ([GEOGRAPHIC_DATA]33) 09 Bairro: [GEOGRAPHIC_D…" at bounding box center [751, 344] width 1503 height 688
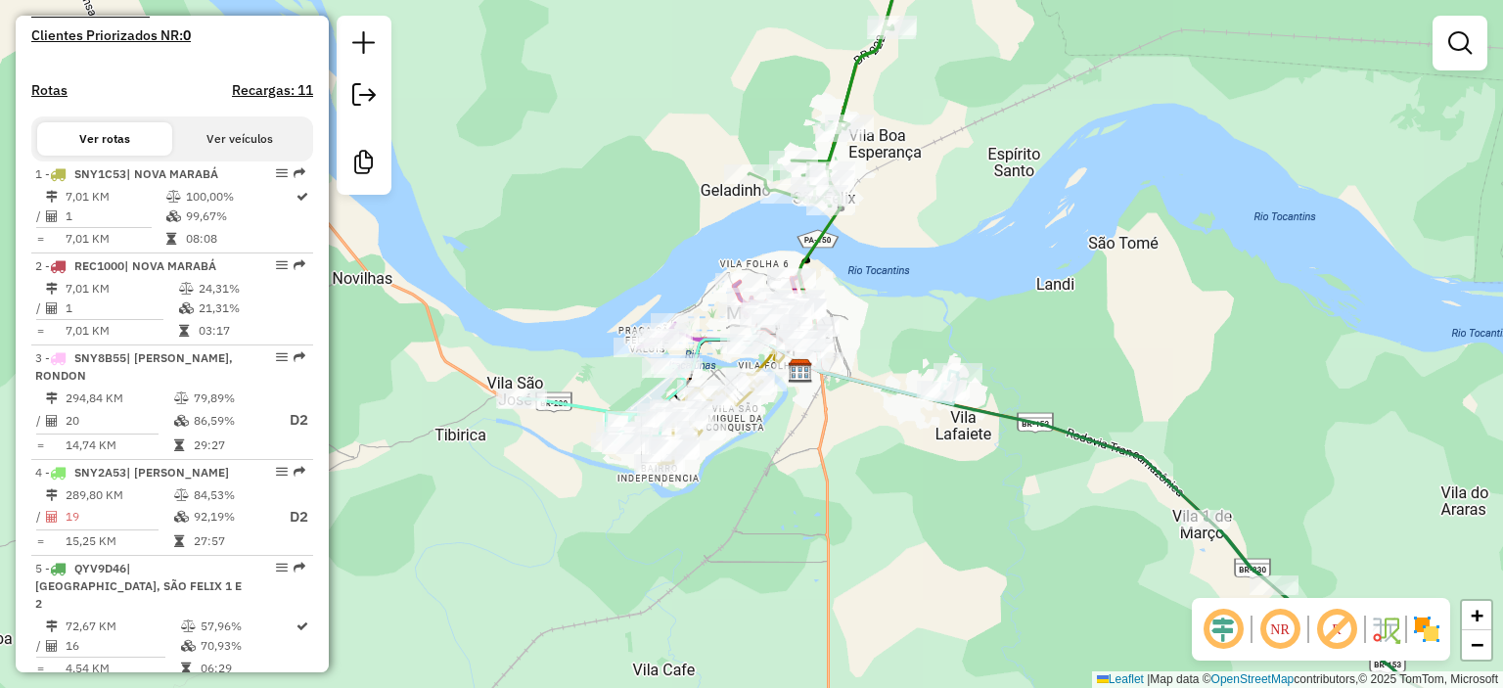
scroll to position [0, 0]
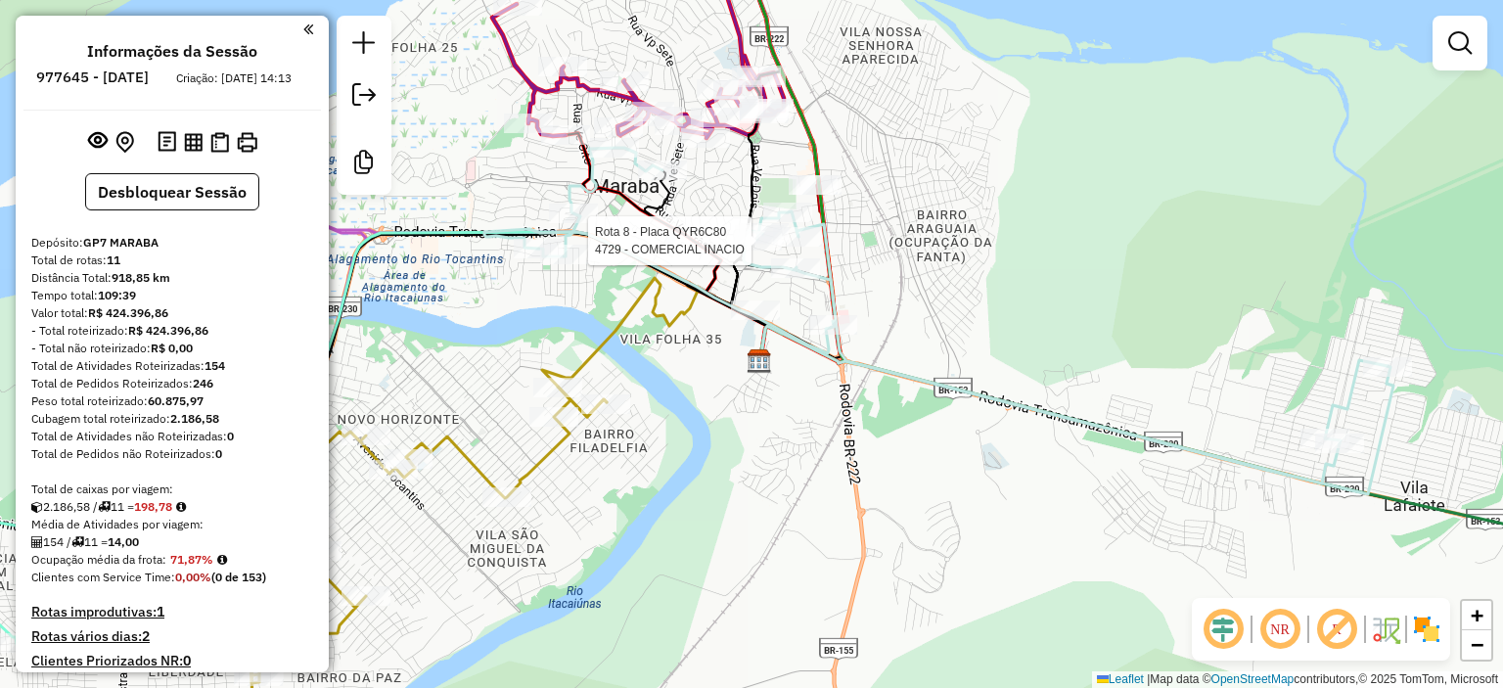
select select "**********"
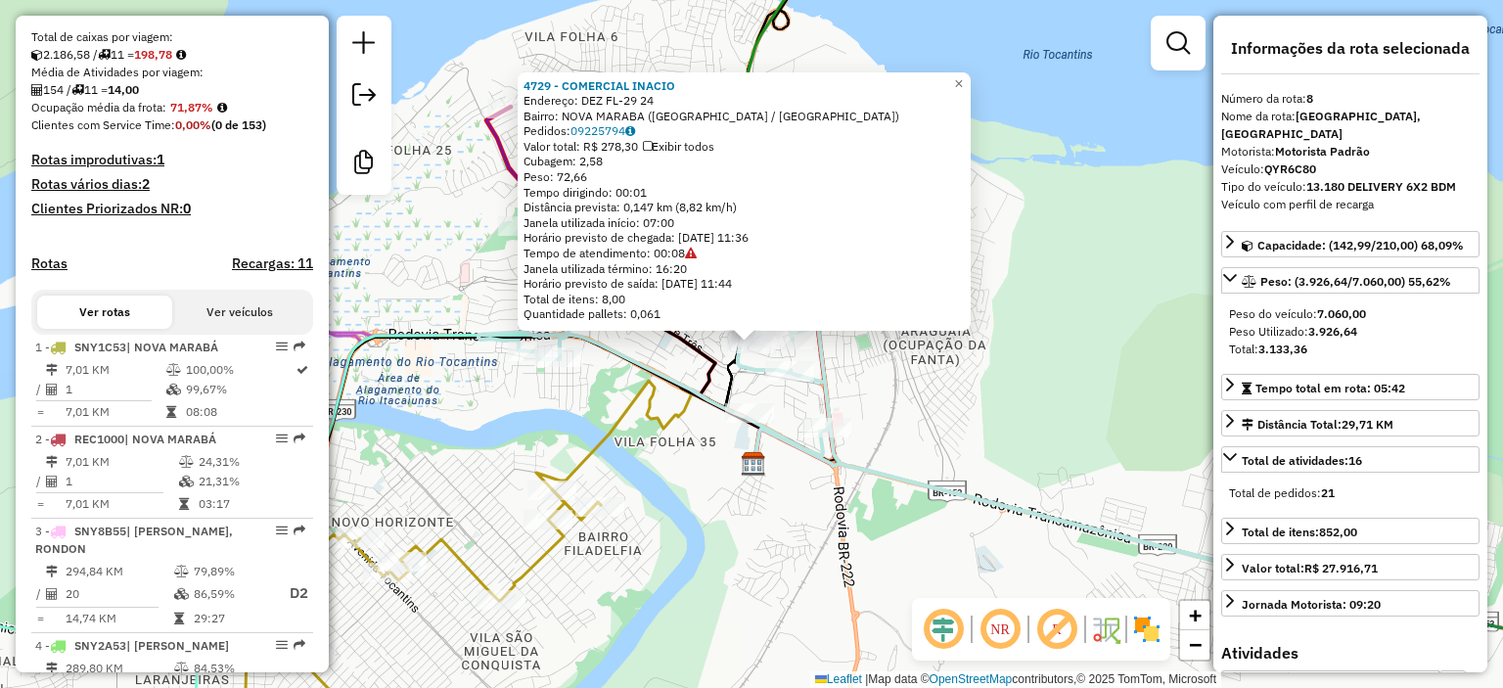
scroll to position [1377, 0]
